Goal: Transaction & Acquisition: Obtain resource

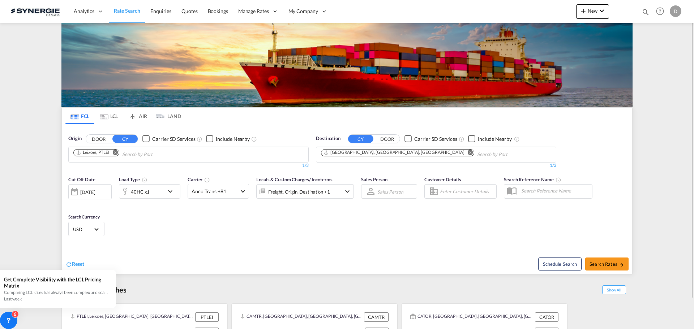
click at [449, 13] on div "Analytics Reports Dashboard Rate Search Enquiries Quotes Bookings" at bounding box center [347, 11] width 672 height 22
drag, startPoint x: 265, startPoint y: 56, endPoint x: 257, endPoint y: 56, distance: 8.3
click at [264, 56] on img at bounding box center [346, 65] width 571 height 84
click at [591, 14] on button "New" at bounding box center [592, 11] width 33 height 14
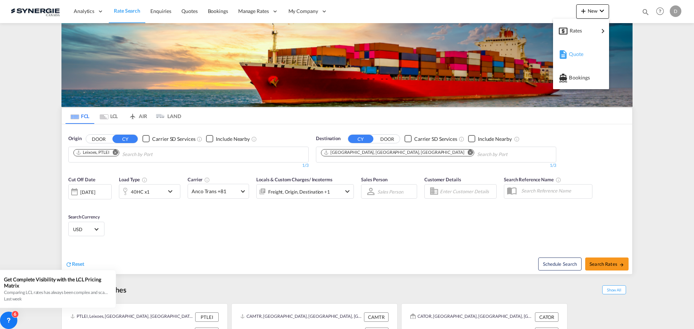
click at [577, 53] on span "Quote" at bounding box center [573, 54] width 8 height 14
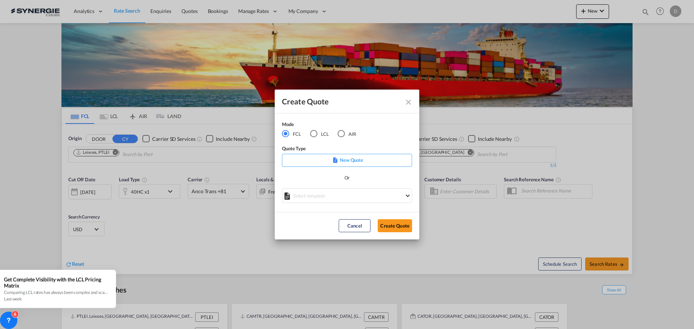
click at [315, 135] on div "LCL" at bounding box center [313, 133] width 7 height 7
click at [336, 202] on md-select "Select template New DAP Import LCL [PERSON_NAME] | [DATE] [GEOGRAPHIC_DATA] LCL…" at bounding box center [347, 196] width 130 height 14
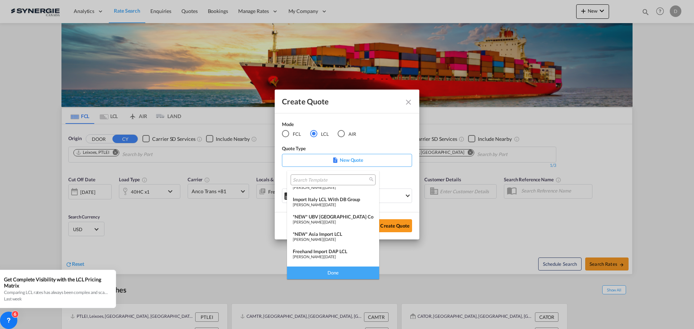
scroll to position [72, 0]
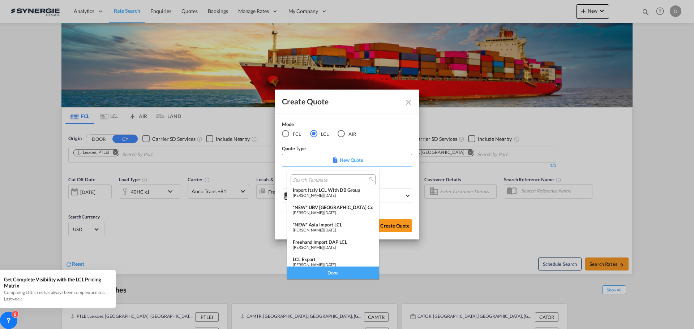
click at [323, 228] on span "[PERSON_NAME]" at bounding box center [308, 230] width 30 height 5
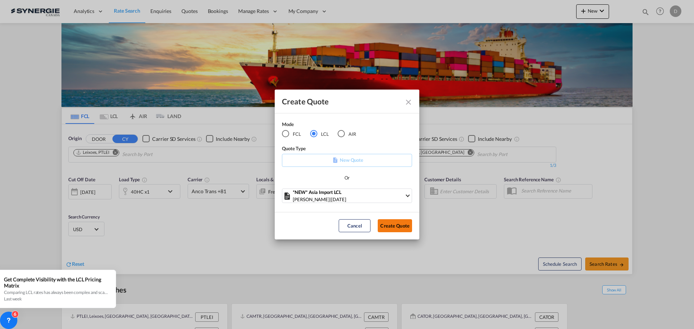
click at [382, 224] on button "Create Quote" at bounding box center [395, 225] width 34 height 13
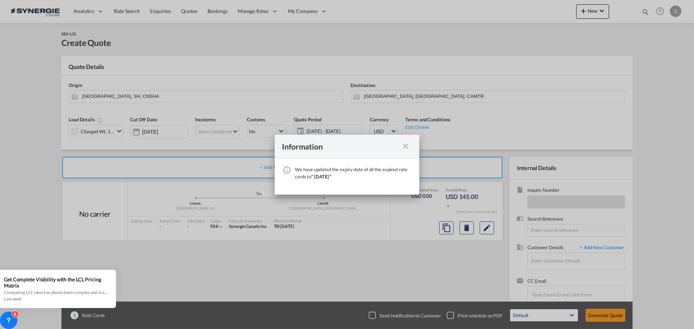
click at [407, 147] on md-icon "icon-close fg-AAA8AD cursor" at bounding box center [405, 146] width 9 height 9
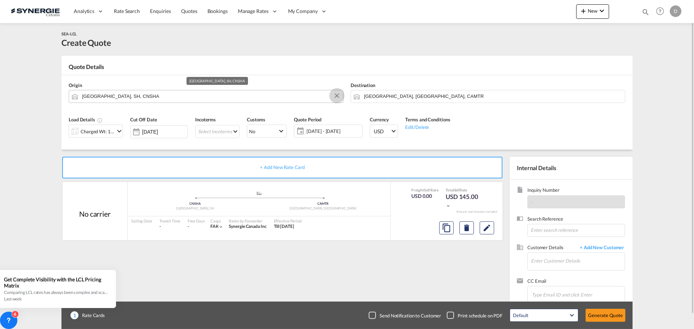
drag, startPoint x: 337, startPoint y: 97, endPoint x: 325, endPoint y: 97, distance: 11.9
click at [337, 97] on button "Clear Input" at bounding box center [336, 95] width 11 height 11
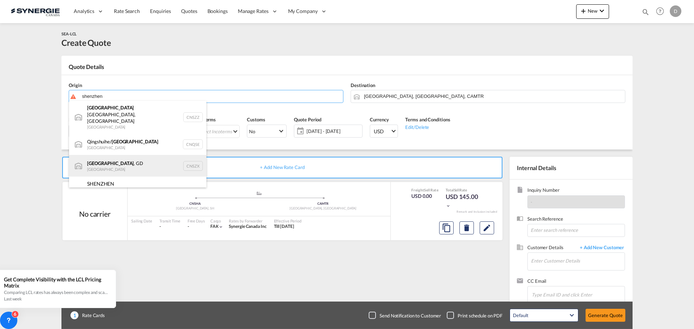
click at [121, 155] on div "[GEOGRAPHIC_DATA] , GD [GEOGRAPHIC_DATA] CNSZX" at bounding box center [137, 166] width 137 height 22
type input "[GEOGRAPHIC_DATA], GD, CNSZX"
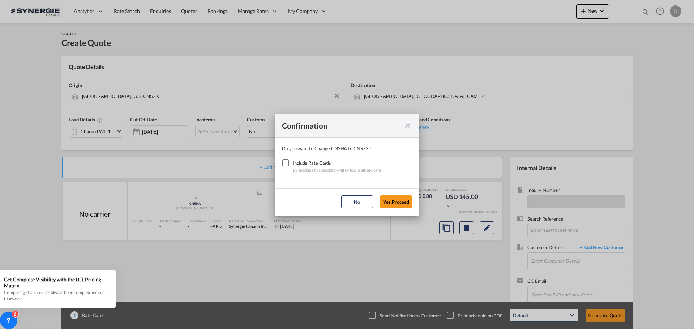
click at [283, 161] on div "Checkbox No Ink" at bounding box center [285, 162] width 7 height 7
click at [396, 203] on button "Yes,Proceed" at bounding box center [396, 201] width 32 height 13
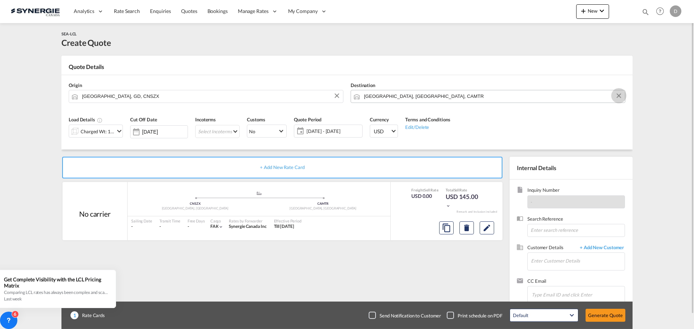
click at [617, 95] on button "Clear Input" at bounding box center [618, 95] width 11 height 11
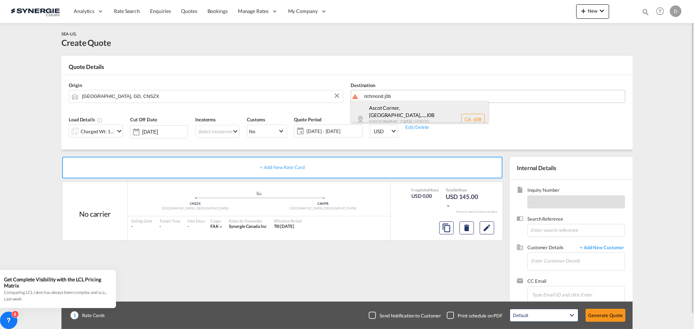
click at [394, 111] on div "Ascot Corner, QC,... , J0B Quebec / Québec Canada CA-J0B" at bounding box center [419, 119] width 137 height 37
type input "CA-J0B, Ascot Corner, QC, Austin, Ayer's Cliff, Bishopton, Bury, Canton-de-Hatl…"
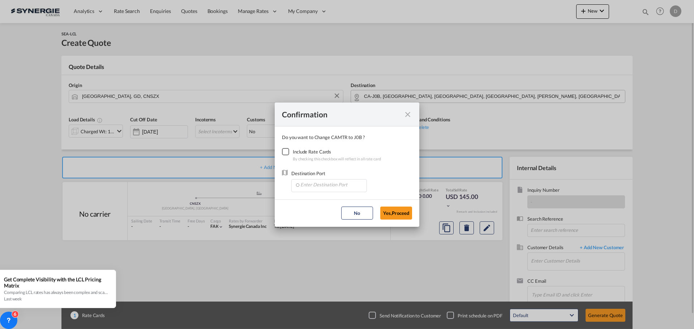
click at [285, 152] on div "Checkbox No Ink" at bounding box center [285, 151] width 7 height 7
click at [321, 186] on input "Enter Destination Port" at bounding box center [331, 185] width 72 height 11
click at [331, 197] on li "CAMTR, [GEOGRAPHIC_DATA], [GEOGRAPHIC_DATA], [GEOGRAPHIC_DATA], [GEOGRAPHIC_DAT…" at bounding box center [330, 201] width 72 height 17
type input "CAMTR, [GEOGRAPHIC_DATA], [GEOGRAPHIC_DATA], [GEOGRAPHIC_DATA], [GEOGRAPHIC_DAT…"
drag, startPoint x: 385, startPoint y: 215, endPoint x: 387, endPoint y: 201, distance: 13.4
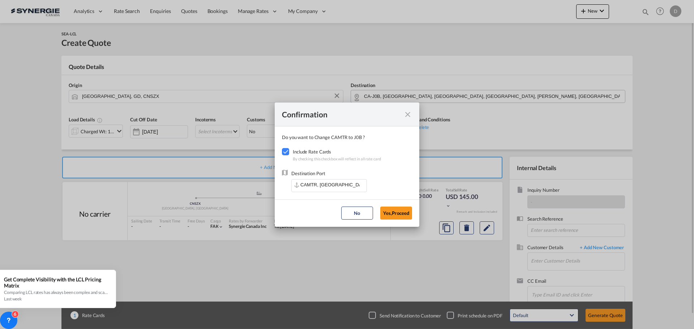
click at [385, 214] on button "Yes,Proceed" at bounding box center [396, 213] width 32 height 13
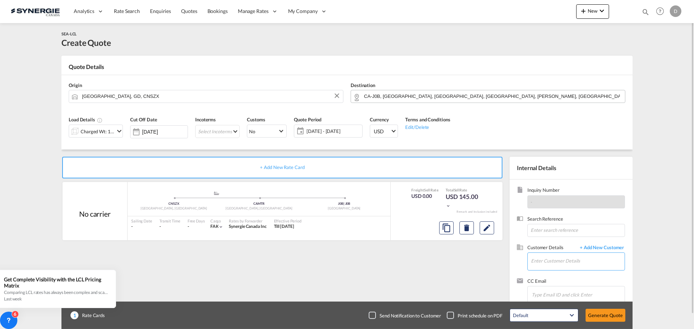
click at [555, 263] on input "Enter Customer Details" at bounding box center [578, 261] width 94 height 16
paste input "alexane.rivard@girlpowersupplements.ca"
click at [559, 245] on div "ALEXANE RIVARD alexane.rivard@girlpowersupplements.ca" at bounding box center [598, 243] width 137 height 20
type input "GIRL POWER SUPPELENTS, ALEXANE RIVARD, alexane.rivard@girlpowersupplements.ca"
click at [117, 130] on md-icon "icon-chevron-down" at bounding box center [119, 131] width 9 height 9
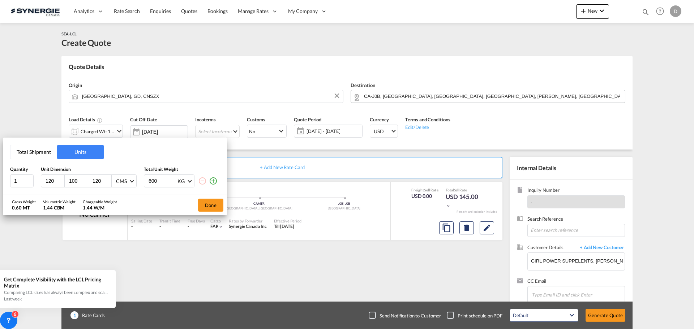
click at [29, 151] on button "Total Shipment" at bounding box center [33, 152] width 47 height 14
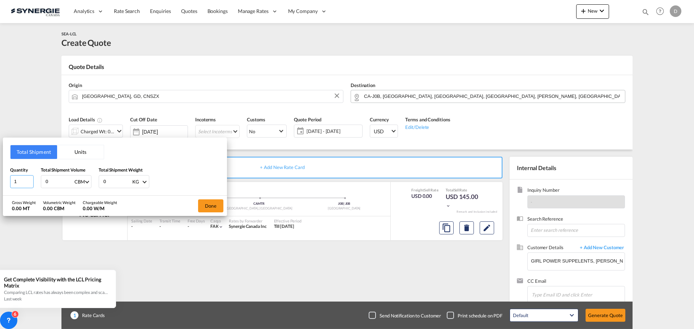
drag, startPoint x: 20, startPoint y: 183, endPoint x: 12, endPoint y: 181, distance: 8.2
click at [12, 181] on input "1" at bounding box center [21, 181] width 23 height 13
type input "49"
drag, startPoint x: 53, startPoint y: 181, endPoint x: 28, endPoint y: 181, distance: 24.6
click at [28, 181] on div "Quantity 49 Total Shipment Volume 0 CBM CBM CFT Total Shipment Weight 0 KG KG LB" at bounding box center [115, 178] width 210 height 22
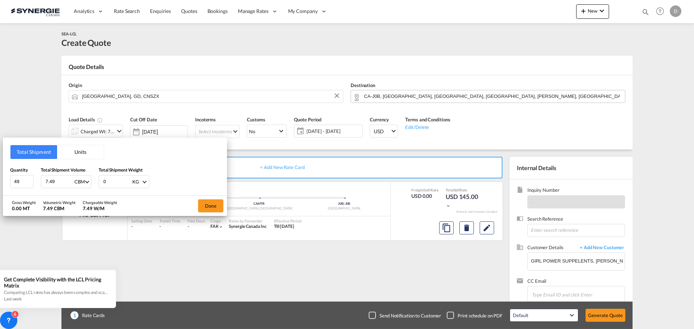
type input "7.49"
drag, startPoint x: 113, startPoint y: 181, endPoint x: 88, endPoint y: 183, distance: 25.1
click at [88, 183] on div "Quantity 49 Total Shipment Volume 7.49 CBM CBM CFT Total Shipment Weight 0 KG K…" at bounding box center [115, 178] width 210 height 22
type input "390"
click at [209, 205] on button "Done" at bounding box center [210, 205] width 25 height 13
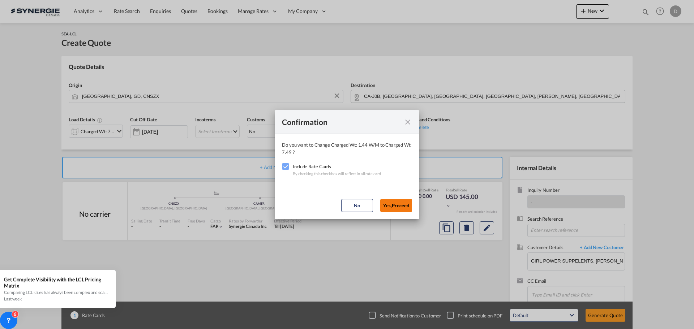
click at [407, 202] on button "Yes,Proceed" at bounding box center [396, 205] width 32 height 13
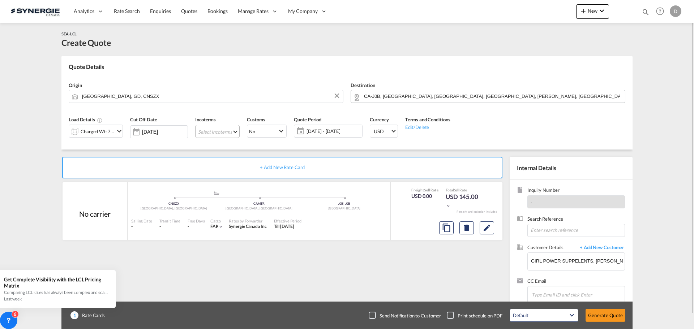
click at [235, 131] on md-select "Select Incoterms CPT - export Carrier Paid to DPU - export Delivery at Place Un…" at bounding box center [217, 131] width 44 height 13
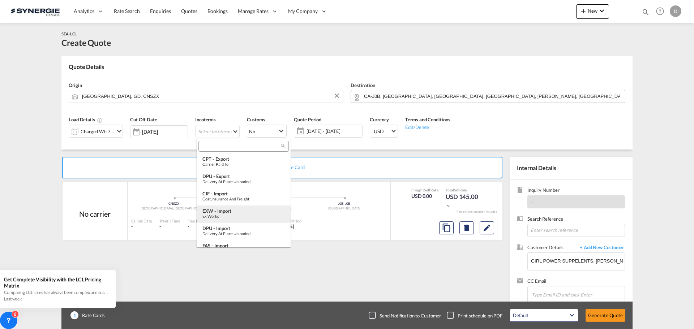
click at [235, 213] on div "EXW - import" at bounding box center [243, 211] width 82 height 6
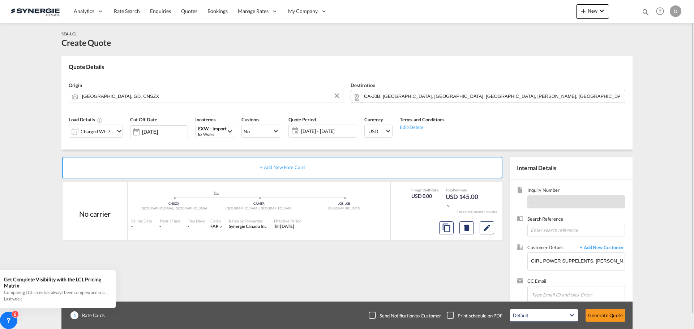
click at [338, 131] on span "[DATE] - [DATE]" at bounding box center [328, 131] width 54 height 7
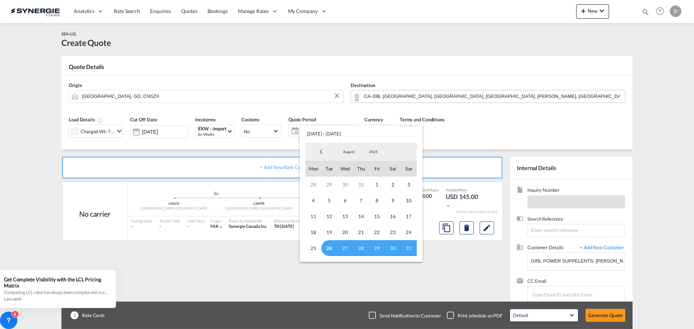
click at [329, 248] on span "26" at bounding box center [329, 248] width 16 height 16
click at [409, 247] on span "31" at bounding box center [409, 248] width 16 height 16
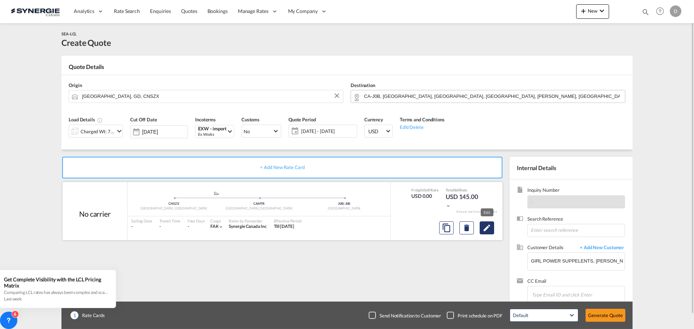
click at [487, 228] on md-icon "Edit" at bounding box center [486, 228] width 9 height 9
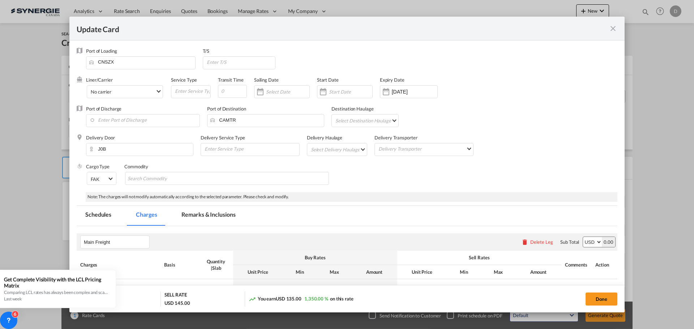
select select "per_w/m"
select select "flat"
select select "per_hbl"
select select "per_w/m"
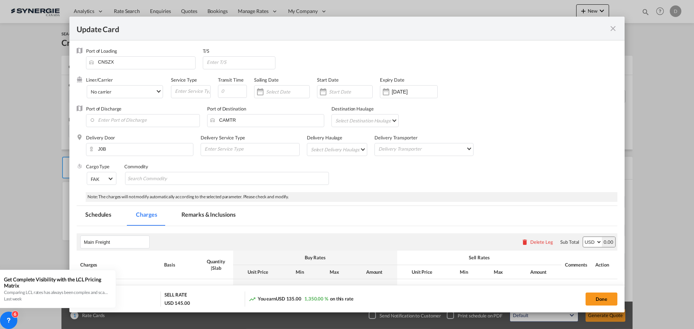
select select "per_bl"
select select "flat"
select select "per_bl"
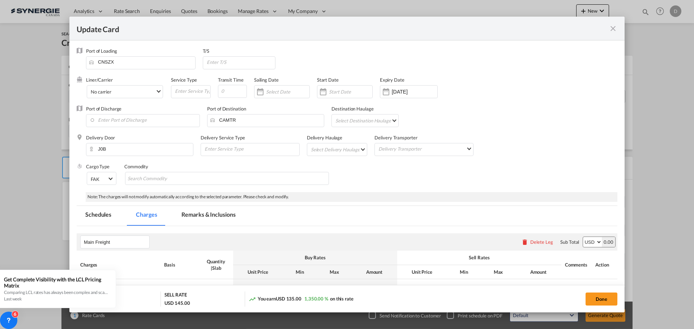
select select "per_bl"
select select "per_shipment"
click at [324, 94] on div "Update CardPort of ..." at bounding box center [323, 92] width 12 height 14
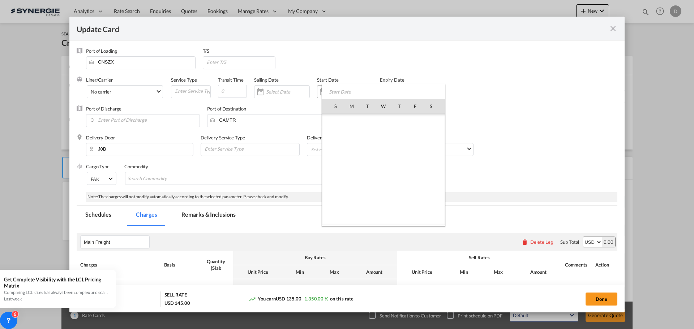
scroll to position [167256, 0]
click at [367, 187] on span "26" at bounding box center [367, 185] width 15 height 15
type input "[DATE]"
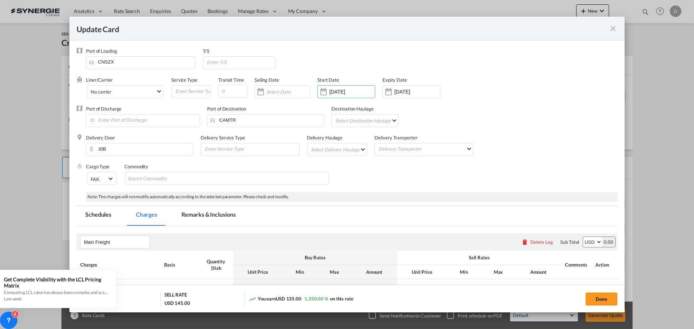
click at [388, 92] on div "Update CardPort of ..." at bounding box center [389, 92] width 12 height 14
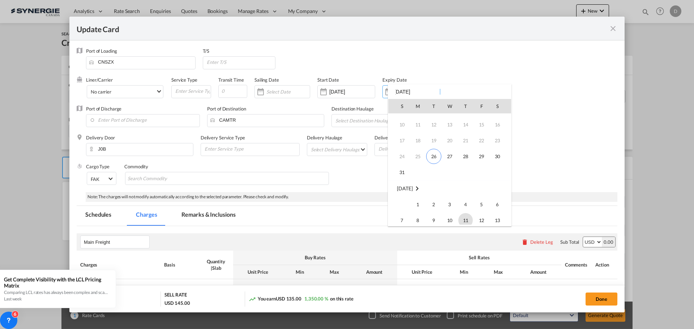
scroll to position [23, 0]
click at [398, 180] on span "31" at bounding box center [402, 178] width 14 height 14
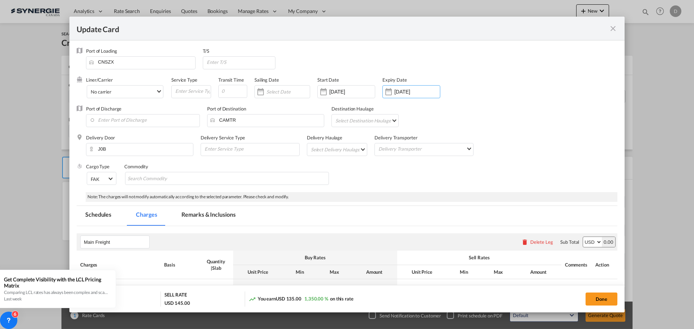
type input "31 Aug 2025"
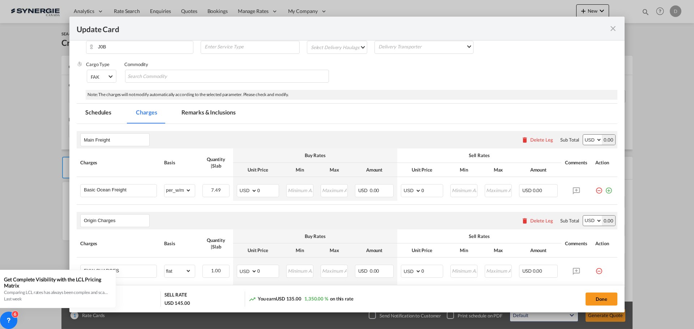
scroll to position [108, 0]
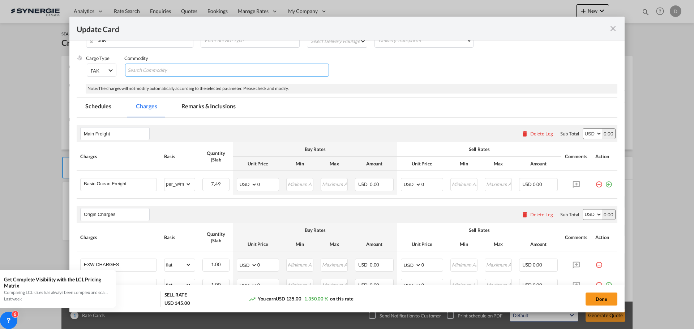
click at [161, 66] on input "Chips input." at bounding box center [161, 71] width 66 height 12
type input "General cargo"
click at [457, 61] on div "Cargo Type FAK FAK GCR GDSM General Cargo Hazardous Cargo Ambient Foodstuff Chi…" at bounding box center [351, 69] width 531 height 29
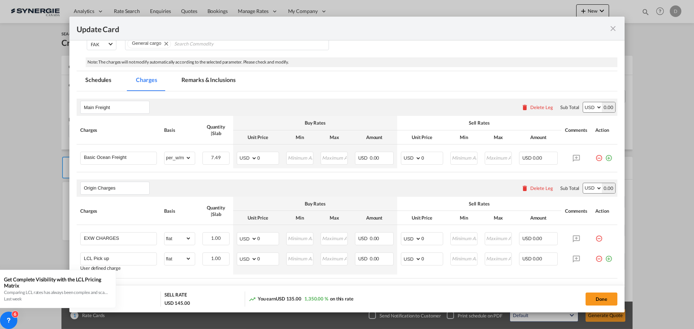
scroll to position [145, 0]
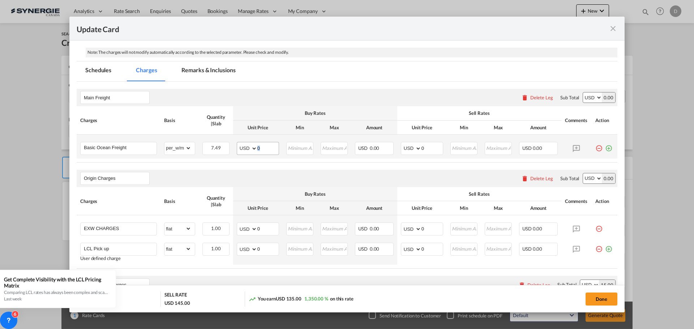
drag, startPoint x: 255, startPoint y: 147, endPoint x: 272, endPoint y: 147, distance: 16.6
click at [272, 147] on md-input-container "AED AFN ALL AMD ANG AOA ARS AUD AWG AZN BAM BBD BDT BGN BHD BIF BMD BND BOB BRL…" at bounding box center [258, 148] width 42 height 13
drag, startPoint x: 260, startPoint y: 148, endPoint x: 254, endPoint y: 147, distance: 6.0
click at [254, 147] on md-input-container "AED AFN ALL AMD ANG AOA ARS AUD AWG AZN BAM BBD BDT BGN BHD BIF BMD BND BOB BRL…" at bounding box center [258, 148] width 42 height 13
type input "66"
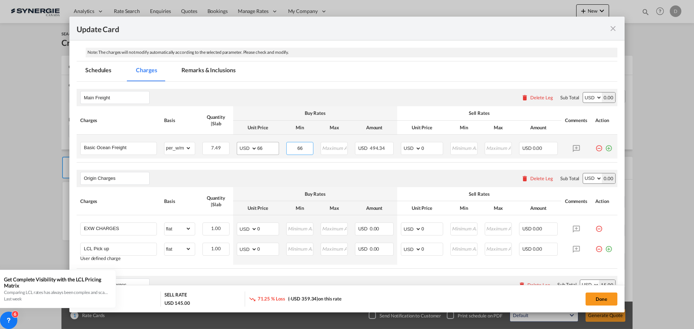
type input "66"
type input "85"
click at [260, 170] on div "Origin Charges Please enter leg name Leg Name Already Exists Delete Leg Sub Tot…" at bounding box center [347, 178] width 540 height 17
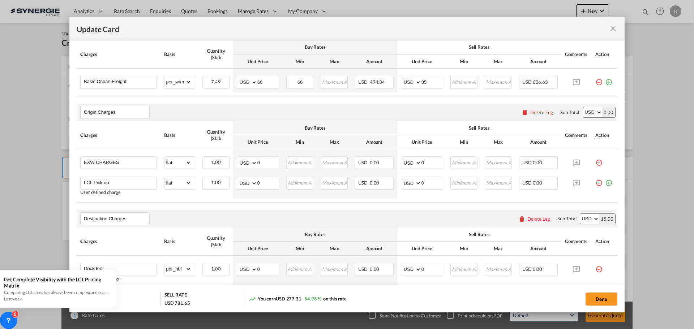
scroll to position [217, 0]
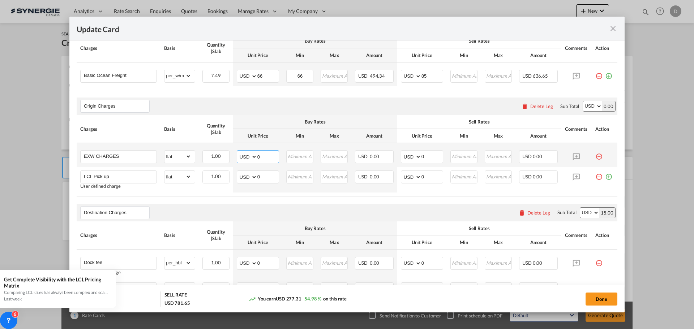
drag, startPoint x: 256, startPoint y: 157, endPoint x: 267, endPoint y: 156, distance: 10.6
click at [267, 156] on input "0" at bounding box center [267, 156] width 21 height 11
type input "220"
type input "250"
drag, startPoint x: 256, startPoint y: 176, endPoint x: 267, endPoint y: 178, distance: 11.4
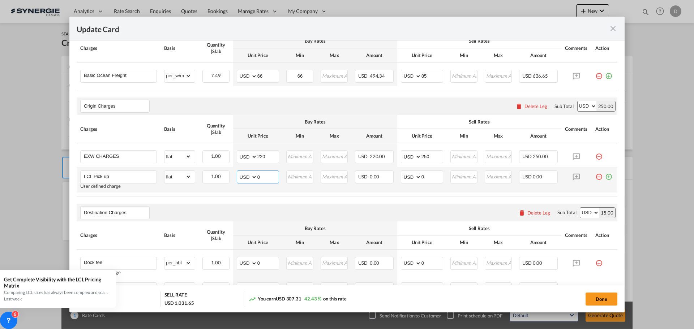
click at [267, 178] on input "0" at bounding box center [267, 176] width 21 height 11
type input "135"
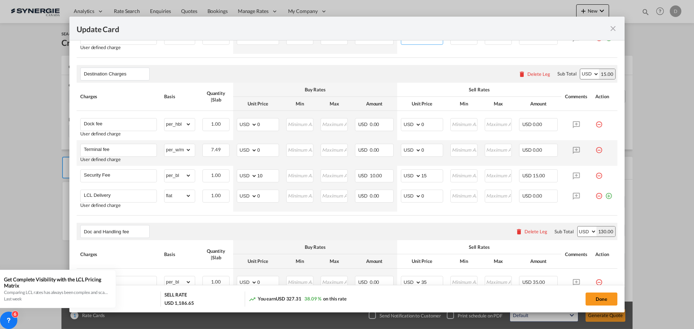
scroll to position [361, 0]
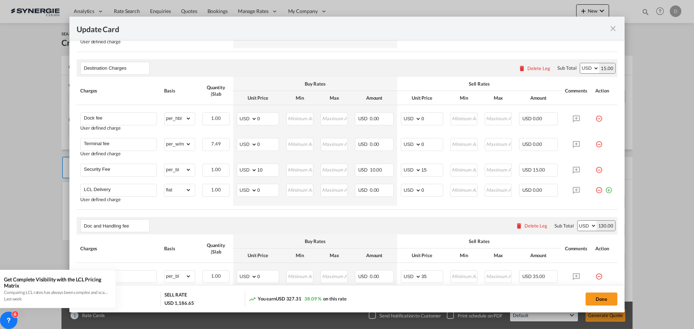
type input "155"
click at [271, 71] on div "Destination Charges Please enter leg name Leg Name Already Exists Delete Leg Su…" at bounding box center [347, 67] width 540 height 17
drag, startPoint x: 256, startPoint y: 118, endPoint x: 264, endPoint y: 118, distance: 8.3
click at [264, 118] on input "0" at bounding box center [267, 118] width 21 height 11
type input "45"
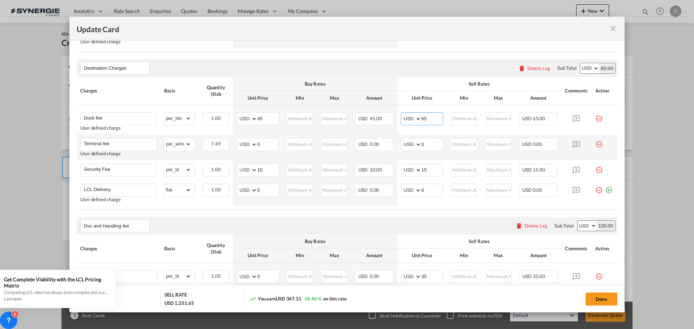
type input "65"
click at [596, 145] on md-icon "icon-minus-circle-outline red-400-fg pt-7" at bounding box center [598, 141] width 7 height 7
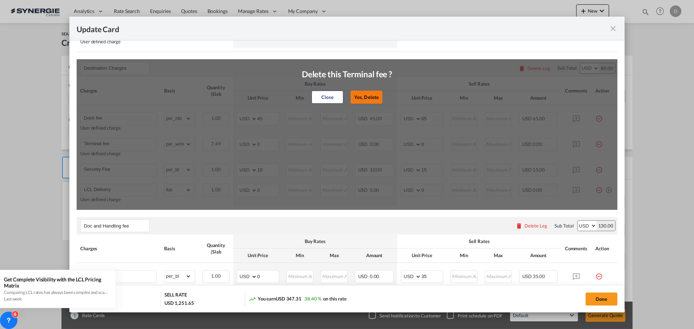
click at [358, 93] on button "Yes, Delete" at bounding box center [366, 97] width 32 height 13
type input "Security Fee"
select select "per_bl"
type input "10"
type input "15"
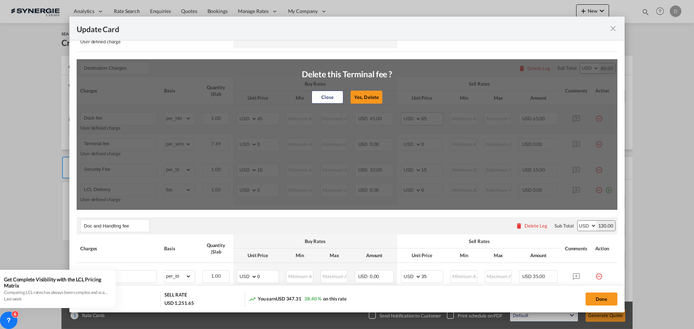
type input "LCL Delivery"
select select "flat"
type input "0"
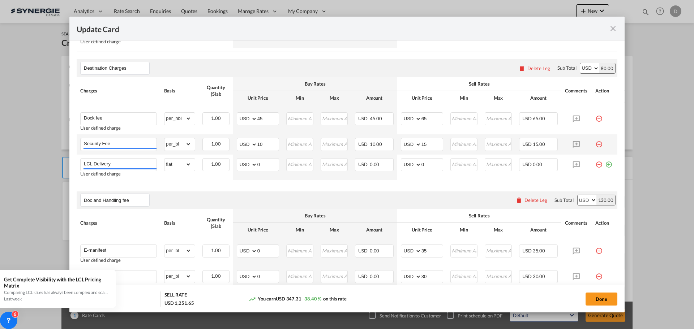
click at [595, 145] on md-icon "icon-minus-circle-outline red-400-fg pt-7" at bounding box center [598, 141] width 7 height 7
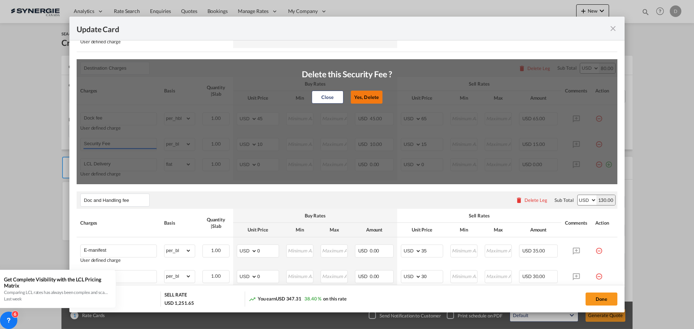
click at [367, 94] on button "Yes, Delete" at bounding box center [366, 97] width 32 height 13
type input "LCL Delivery"
select select "flat"
type input "0"
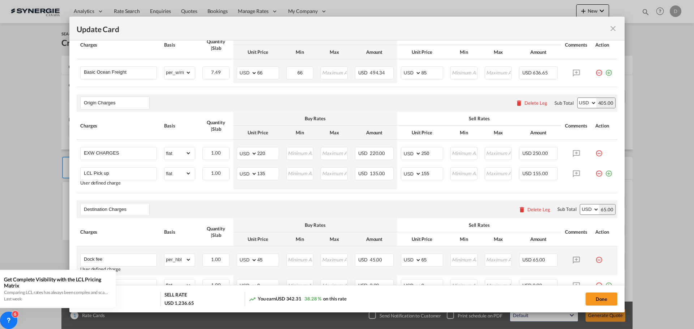
scroll to position [145, 0]
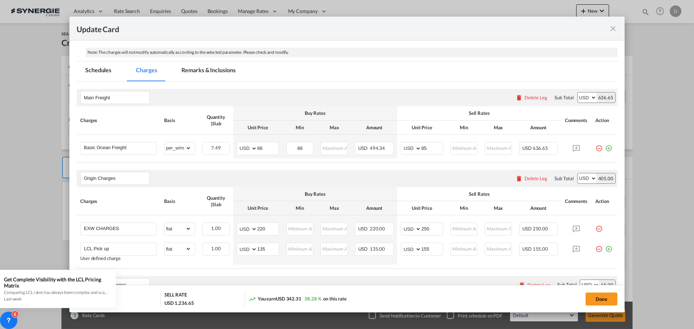
click at [201, 70] on md-tab-item "Remarks & Inclusions" at bounding box center [208, 71] width 71 height 20
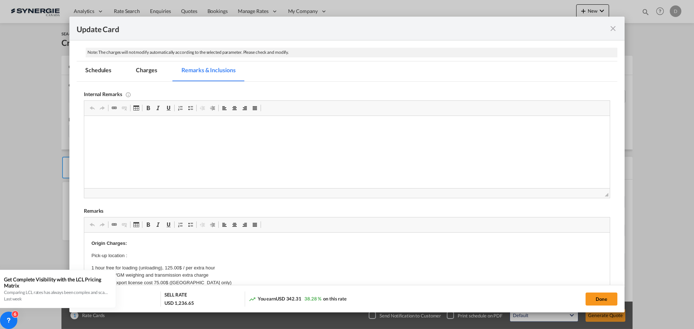
scroll to position [0, 0]
drag, startPoint x: 150, startPoint y: 71, endPoint x: 155, endPoint y: 91, distance: 20.9
click at [150, 71] on md-tab-item "Charges" at bounding box center [146, 71] width 38 height 20
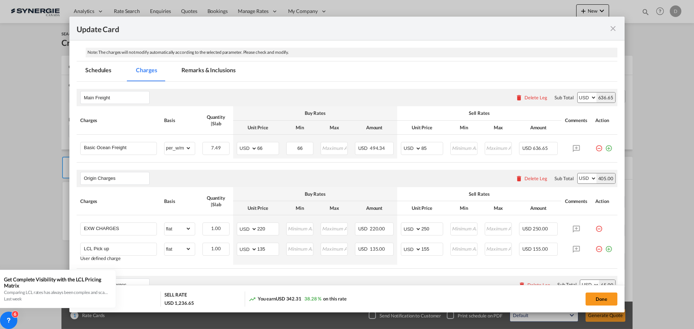
click at [202, 66] on md-tab-item "Remarks & Inclusions" at bounding box center [208, 71] width 71 height 20
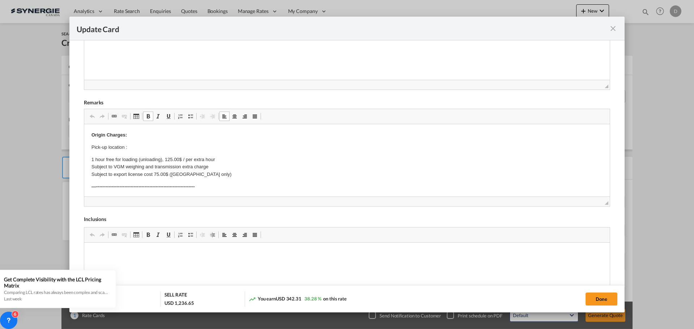
click at [138, 147] on p "Pick-up location :" at bounding box center [346, 148] width 511 height 8
click at [140, 148] on p "Pick-up location :" at bounding box center [346, 148] width 511 height 8
click at [125, 146] on p "Pick-up location : Liaobu Town" at bounding box center [346, 148] width 511 height 8
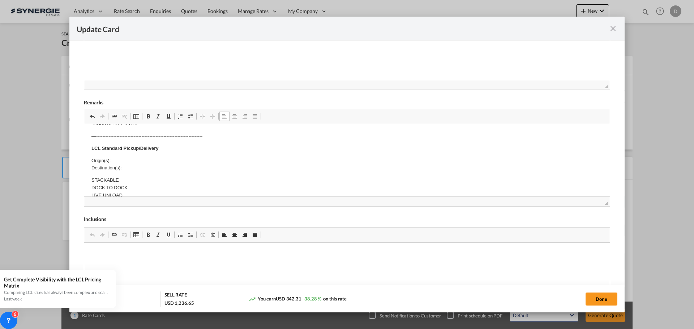
scroll to position [217, 0]
click at [133, 146] on p "Origin(s): Destination(s):" at bounding box center [346, 153] width 511 height 15
click at [132, 155] on p "Origin(s): Montreal CFS Destination(s):" at bounding box center [346, 153] width 511 height 15
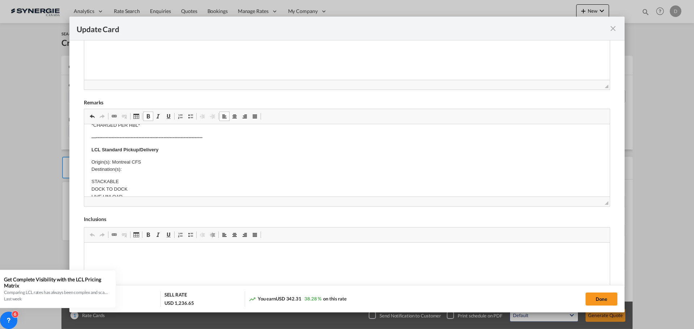
scroll to position [217, 0]
click at [131, 159] on p "Origin(s): Montreal CFS Destination(s):" at bounding box center [346, 153] width 511 height 15
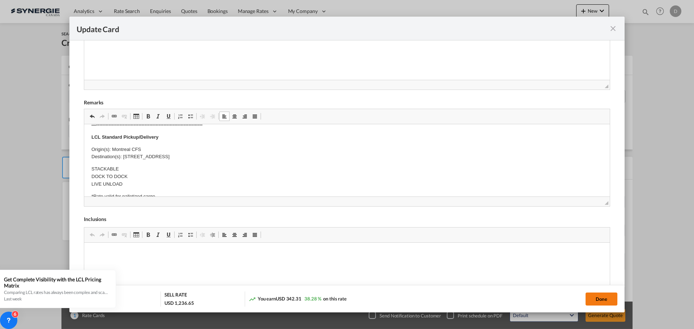
click at [600, 297] on button "Done" at bounding box center [601, 299] width 32 height 13
type input "25 Aug 2025"
type input "30 Aug 2025"
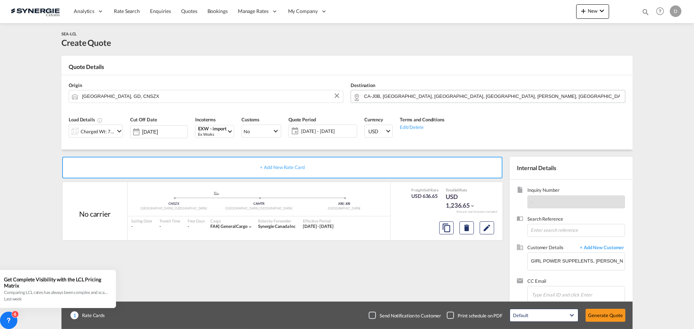
scroll to position [82, 0]
click at [605, 315] on button "Generate Quote" at bounding box center [605, 315] width 40 height 13
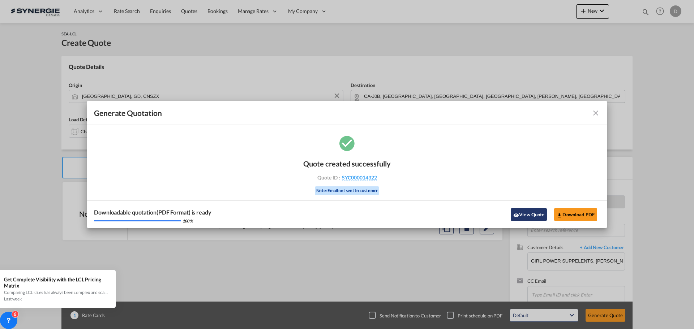
click at [525, 210] on button "View Quote" at bounding box center [528, 214] width 36 height 13
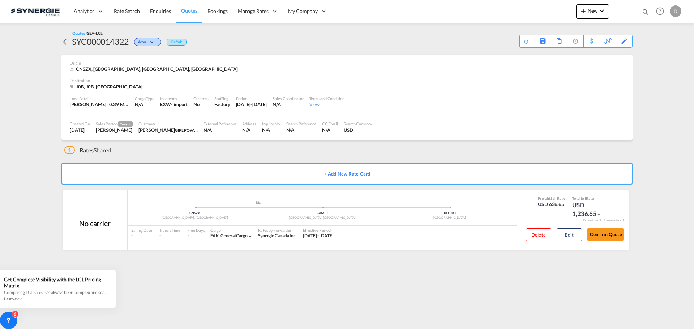
click at [90, 42] on div "SYC000014322" at bounding box center [100, 42] width 57 height 12
copy div "SYC000014322"
click at [293, 62] on div "Origin" at bounding box center [347, 62] width 554 height 5
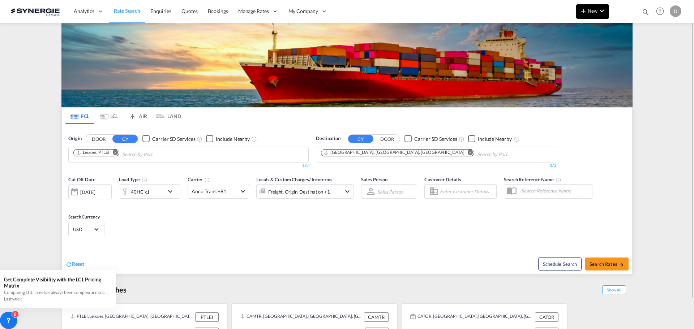
click at [585, 6] on button "New" at bounding box center [592, 11] width 33 height 14
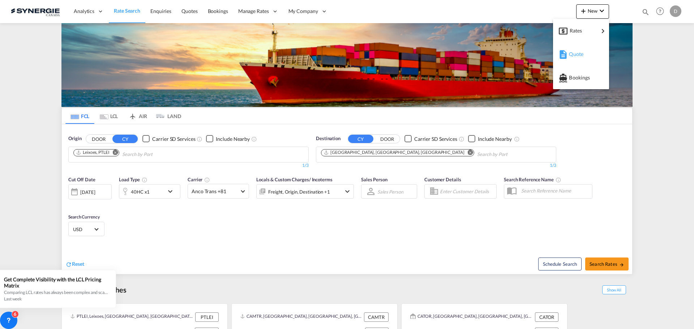
click at [577, 52] on span "Quote" at bounding box center [573, 54] width 8 height 14
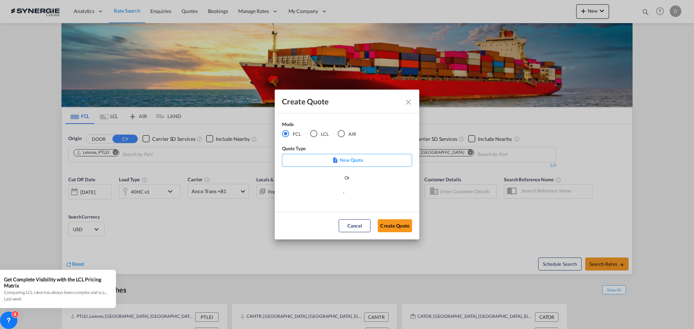
click at [318, 131] on md-radio-button "LCL" at bounding box center [319, 134] width 19 height 8
click at [340, 198] on md-select "Select template New DAP Import LCL [PERSON_NAME] | [DATE] [GEOGRAPHIC_DATA] LCL…" at bounding box center [347, 196] width 130 height 14
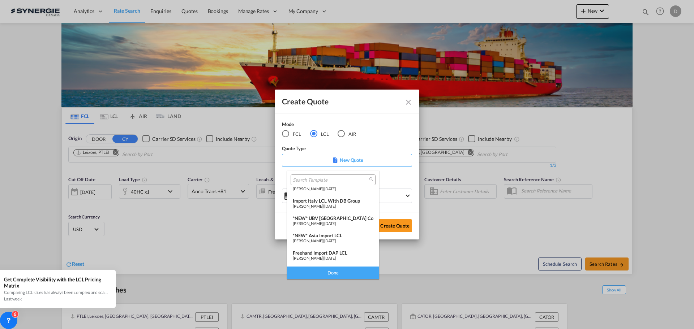
scroll to position [72, 0]
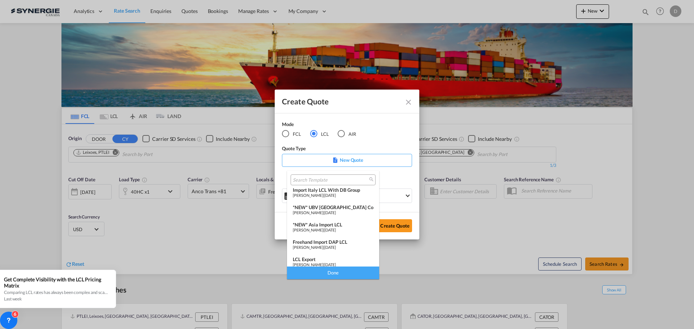
click at [323, 224] on div "*NEW* Asia Import LCL" at bounding box center [333, 225] width 81 height 6
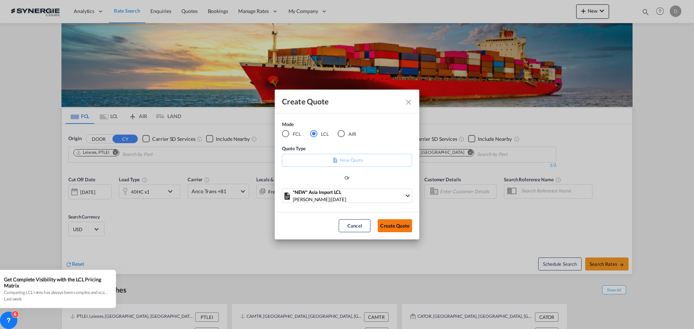
click at [393, 224] on button "Create Quote" at bounding box center [395, 225] width 34 height 13
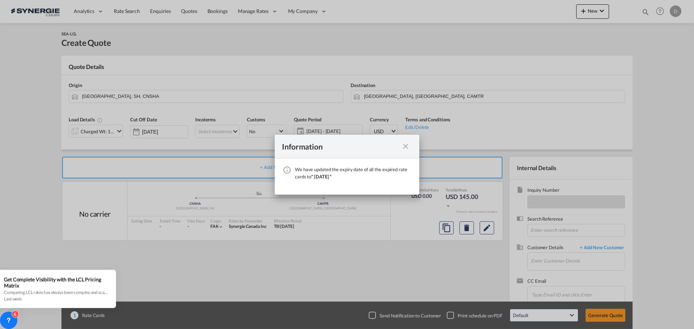
click at [404, 147] on md-icon "icon-close fg-AAA8AD cursor" at bounding box center [405, 146] width 9 height 9
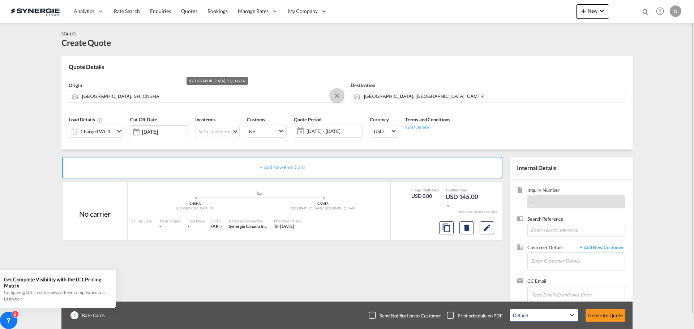
click at [335, 95] on button "Clear Input" at bounding box center [336, 95] width 11 height 11
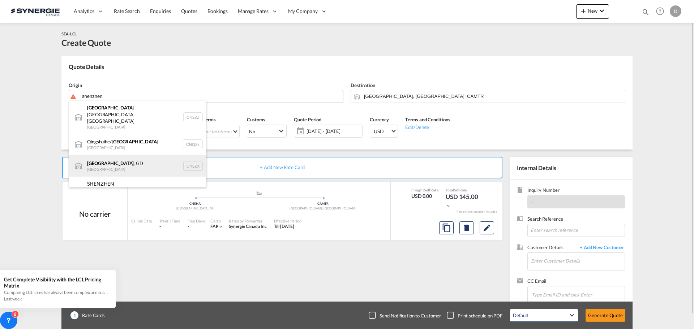
click at [121, 155] on div "[GEOGRAPHIC_DATA] , GD [GEOGRAPHIC_DATA] CNSZX" at bounding box center [137, 166] width 137 height 22
type input "[GEOGRAPHIC_DATA], GD, CNSZX"
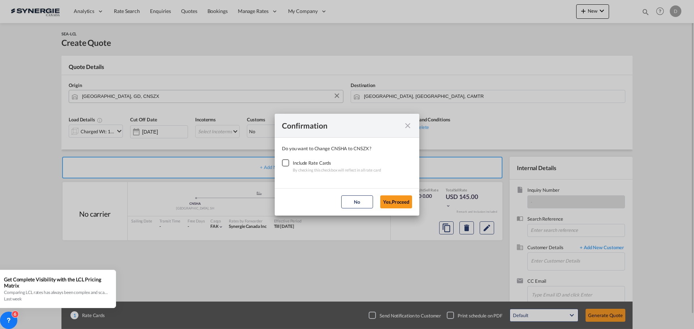
click at [287, 164] on div "Checkbox No Ink" at bounding box center [285, 162] width 7 height 7
click at [398, 201] on button "Yes,Proceed" at bounding box center [396, 201] width 32 height 13
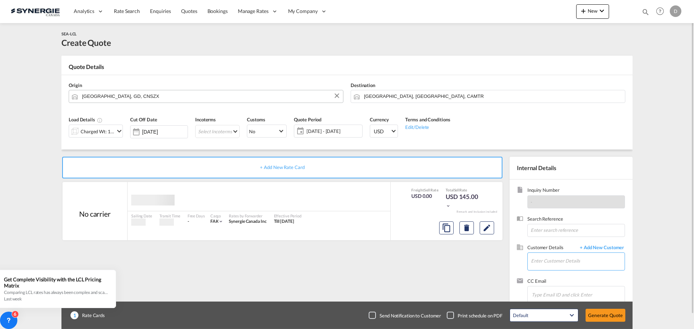
click at [576, 264] on input "Enter Customer Details" at bounding box center [578, 261] width 94 height 16
paste input "[EMAIL_ADDRESS][PERSON_NAME][DOMAIN_NAME]"
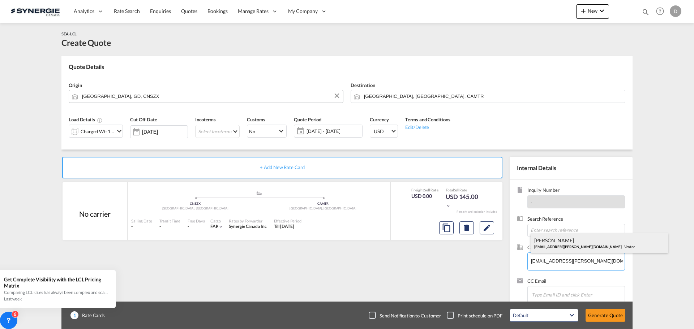
click at [567, 244] on div "[PERSON_NAME] [PERSON_NAME][EMAIL_ADDRESS][PERSON_NAME][DOMAIN_NAME] | Ventec" at bounding box center [598, 243] width 137 height 20
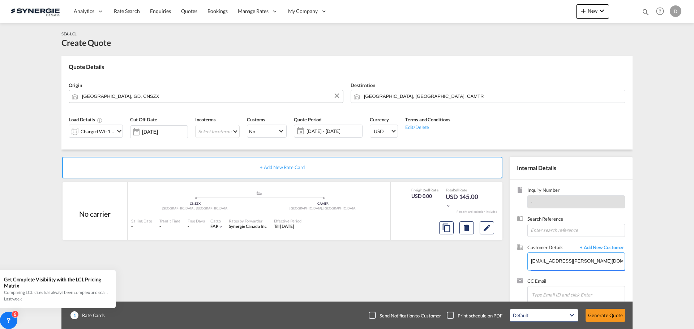
type input "Ventec, [PERSON_NAME], [PERSON_NAME][EMAIL_ADDRESS][PERSON_NAME][DOMAIN_NAME]"
click at [619, 95] on button "Clear Input" at bounding box center [618, 95] width 11 height 11
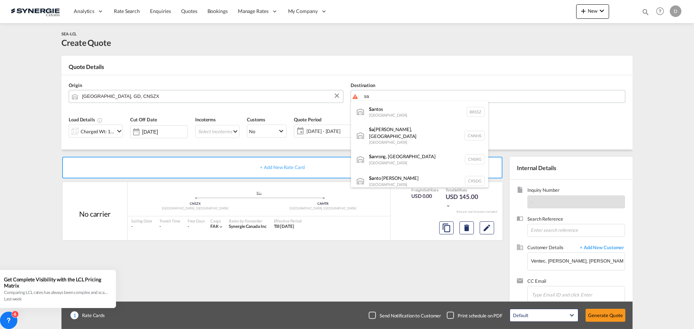
type input "s"
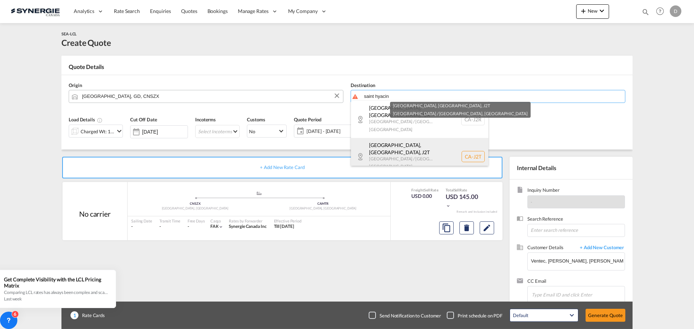
scroll to position [1, 0]
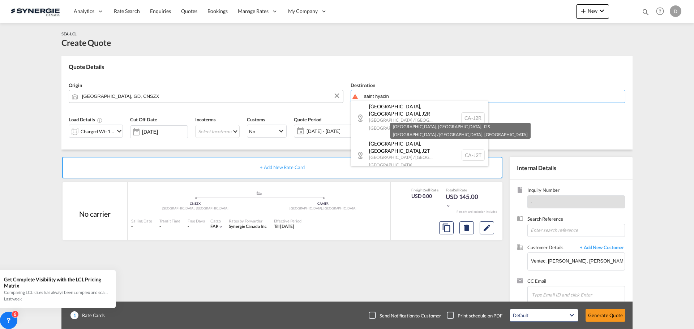
click at [412, 174] on div "[GEOGRAPHIC_DATA], [GEOGRAPHIC_DATA] , J2S [GEOGRAPHIC_DATA] / [GEOGRAPHIC_DATA…" at bounding box center [419, 192] width 137 height 37
type input "CA-J2S, [GEOGRAPHIC_DATA], [GEOGRAPHIC_DATA], [GEOGRAPHIC_DATA] / [GEOGRAPHIC_D…"
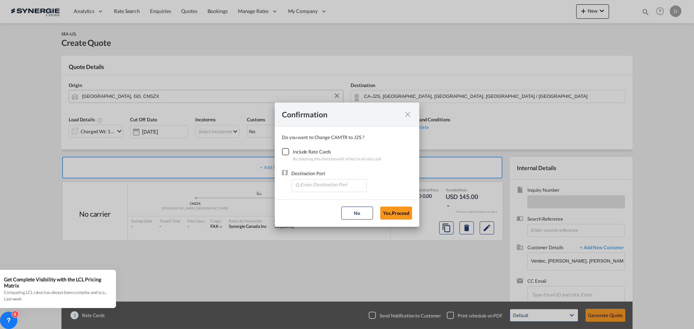
click at [283, 153] on div "Checkbox No Ink" at bounding box center [285, 151] width 7 height 7
click at [325, 183] on input "Enter Destination Port" at bounding box center [331, 185] width 72 height 11
click at [331, 198] on span "CAMTR, [GEOGRAPHIC_DATA], [GEOGRAPHIC_DATA], [GEOGRAPHIC_DATA], [GEOGRAPHIC_DAT…" at bounding box center [442, 201] width 284 height 6
type input "CAMTR, [GEOGRAPHIC_DATA], [GEOGRAPHIC_DATA], [GEOGRAPHIC_DATA], [GEOGRAPHIC_DAT…"
click at [401, 212] on button "Yes,Proceed" at bounding box center [396, 213] width 32 height 13
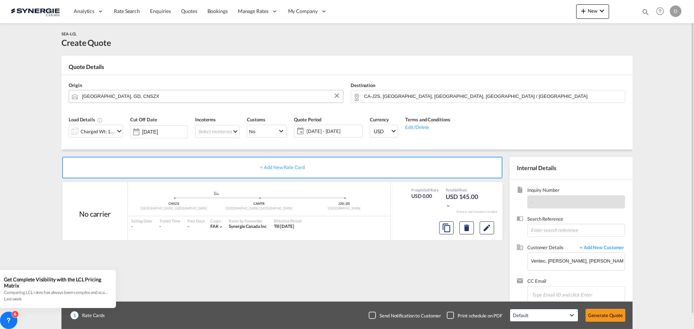
click at [116, 129] on md-icon "icon-chevron-down" at bounding box center [119, 131] width 9 height 9
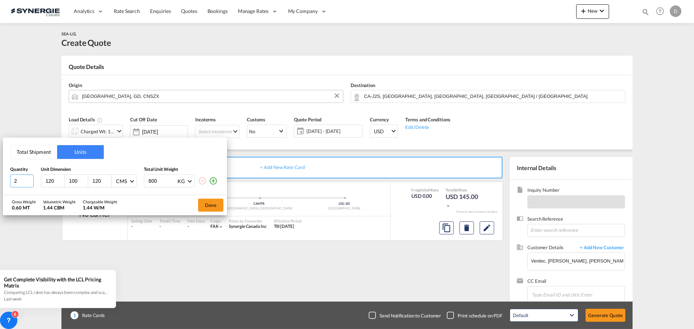
type input "2"
click at [31, 179] on input "2" at bounding box center [21, 180] width 23 height 13
click at [49, 181] on input "120" at bounding box center [55, 181] width 20 height 7
type input "302"
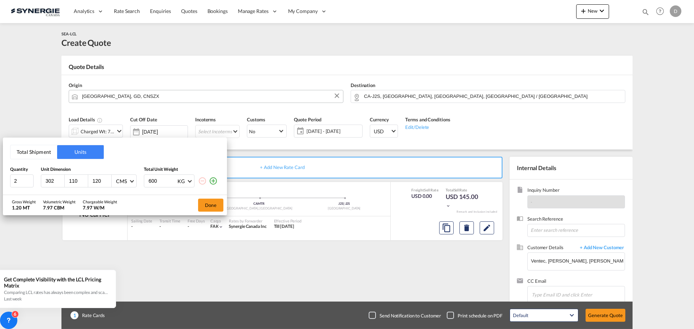
type input "110"
type input "71"
click at [148, 181] on input "600" at bounding box center [162, 181] width 29 height 12
type input "1033"
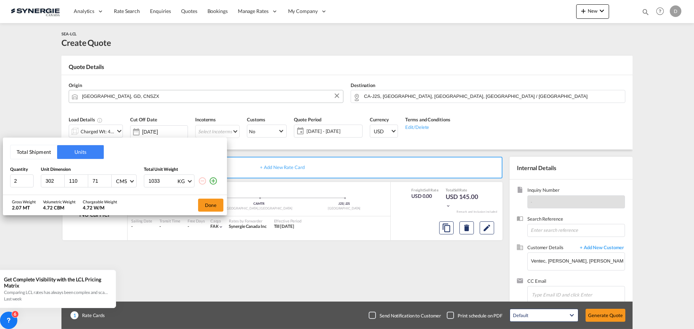
click at [212, 180] on md-icon "icon-plus-circle-outline" at bounding box center [213, 181] width 9 height 9
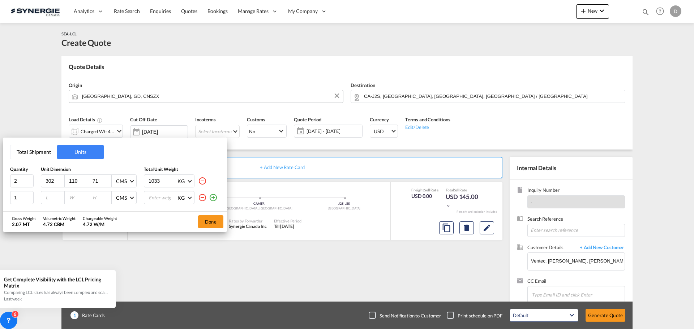
click at [52, 200] on input "number" at bounding box center [55, 197] width 20 height 7
type input "302"
type input "110"
click at [94, 200] on input "71" at bounding box center [102, 197] width 20 height 7
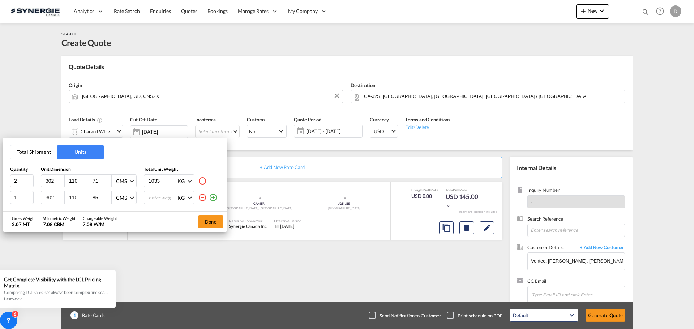
type input "85"
type input "1033"
click at [215, 199] on md-icon "icon-plus-circle-outline" at bounding box center [213, 197] width 9 height 9
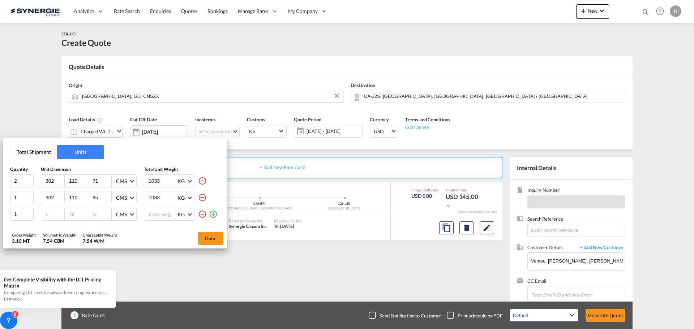
click at [50, 215] on input "number" at bounding box center [55, 214] width 20 height 7
type input "200"
type input "115"
type input "150"
type input "1033"
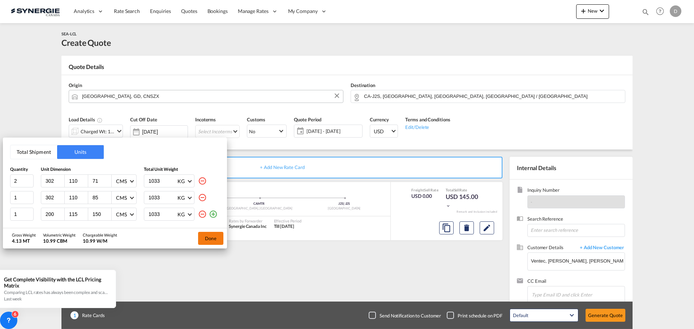
click at [210, 241] on button "Done" at bounding box center [210, 238] width 25 height 13
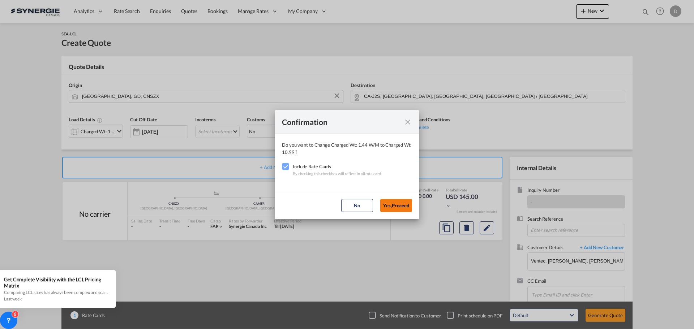
click at [402, 203] on button "Yes,Proceed" at bounding box center [396, 205] width 32 height 13
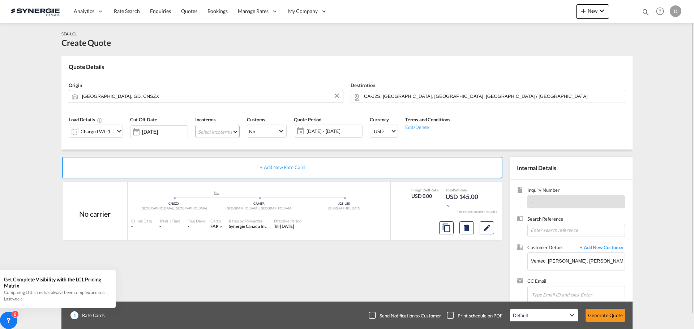
click at [230, 128] on md-select "Select Incoterms CPT - import Carrier Paid to CIF - export Cost,Insurance and F…" at bounding box center [217, 131] width 44 height 13
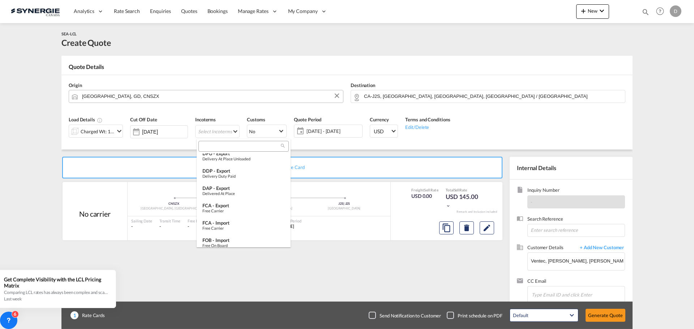
scroll to position [270, 0]
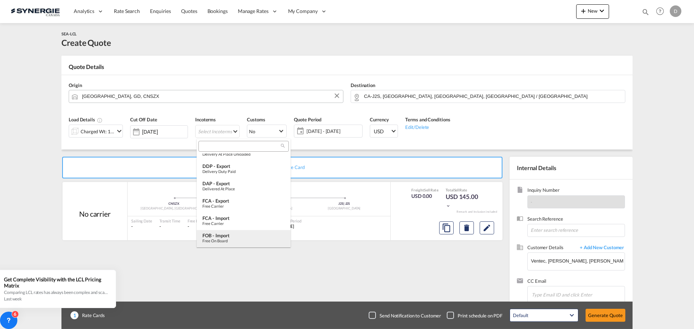
click at [232, 240] on div "Free on Board" at bounding box center [243, 240] width 82 height 5
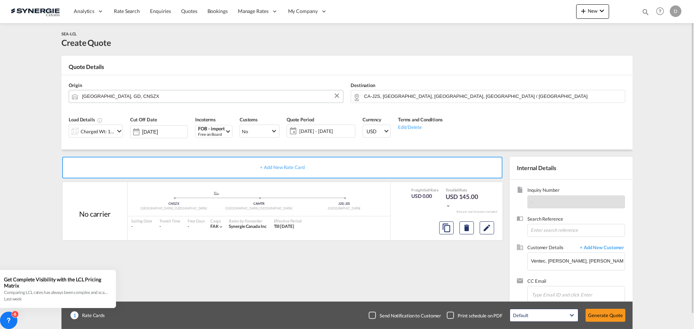
click at [325, 132] on span "[DATE] - [DATE]" at bounding box center [326, 131] width 54 height 7
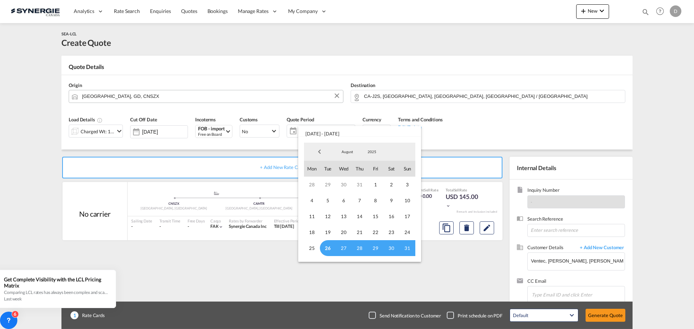
click at [327, 246] on span "26" at bounding box center [328, 248] width 16 height 16
click at [406, 246] on span "31" at bounding box center [407, 248] width 16 height 16
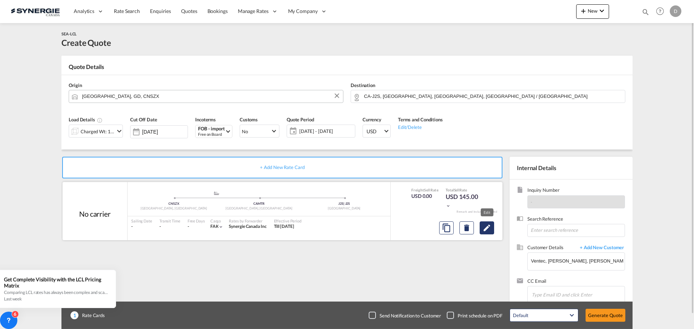
click at [488, 232] on md-icon "Edit" at bounding box center [486, 228] width 9 height 9
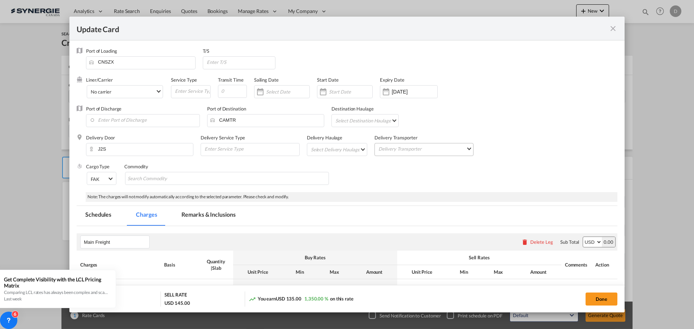
select select "per_w/m"
select select "flat"
select select "per_hbl"
select select "per_w/m"
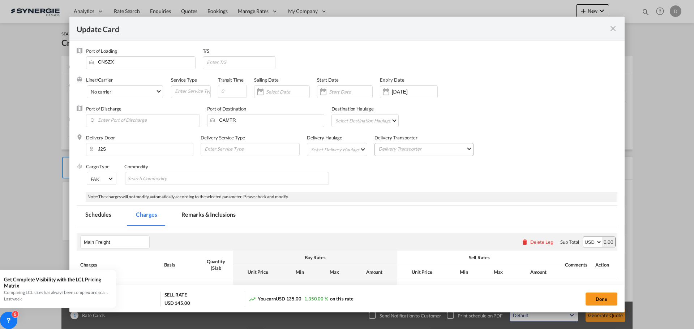
select select "per_bl"
select select "flat"
select select "per_bl"
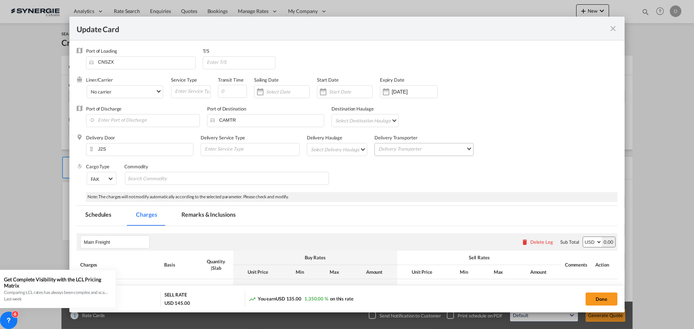
select select "per_bl"
select select "per_shipment"
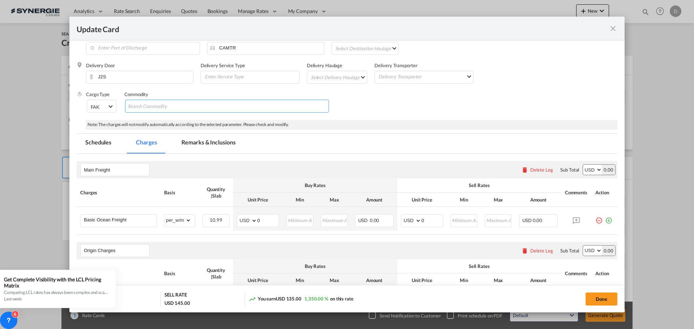
click at [201, 104] on md-chips-wrap "Chips container with autocompletion. Enter the text area, type text to search, …" at bounding box center [227, 106] width 204 height 13
type input "General Cargo"
click at [475, 105] on div "Cargo Type FAK FAK GCR GDSM General Cargo Hazardous Cargo Ambient Foodstuff Chi…" at bounding box center [351, 105] width 531 height 29
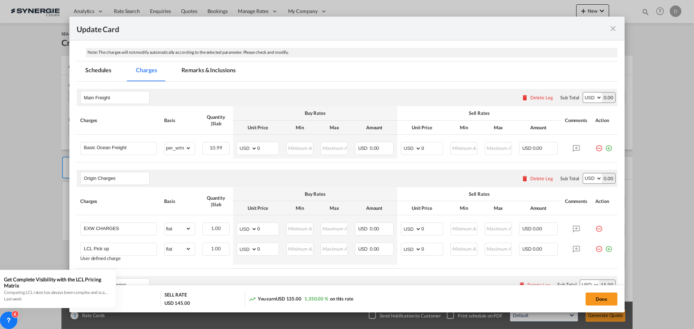
scroll to position [181, 0]
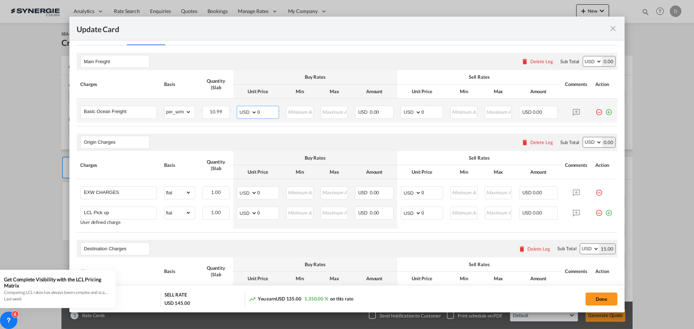
drag, startPoint x: 256, startPoint y: 113, endPoint x: 264, endPoint y: 113, distance: 8.3
click at [264, 113] on input "0" at bounding box center [267, 111] width 21 height 11
type input "66"
click at [299, 111] on input "Update CardPort of ..." at bounding box center [300, 111] width 26 height 11
type input "66"
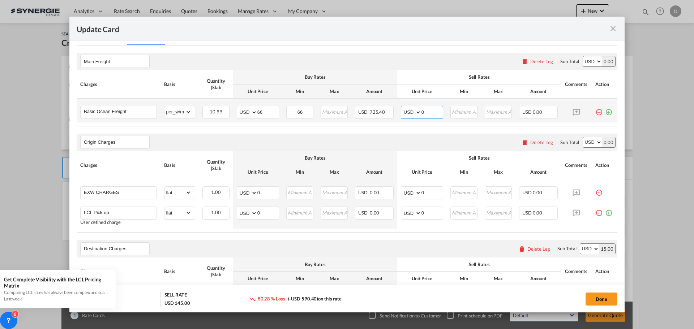
drag, startPoint x: 418, startPoint y: 112, endPoint x: 426, endPoint y: 115, distance: 8.5
click at [426, 115] on input "0" at bounding box center [431, 111] width 21 height 11
type input "81"
click at [376, 144] on div "Origin Charges Please enter leg name Leg Name Already Exists Delete Leg Sub Tot…" at bounding box center [347, 142] width 540 height 17
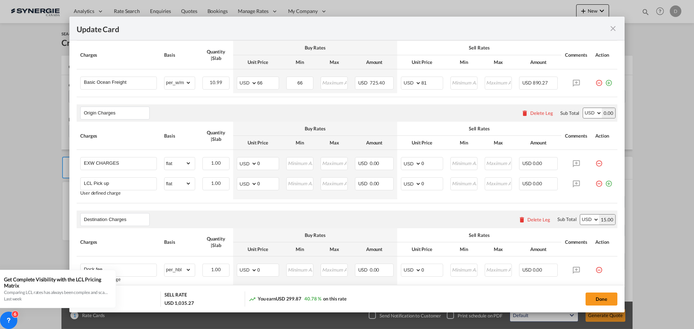
scroll to position [253, 0]
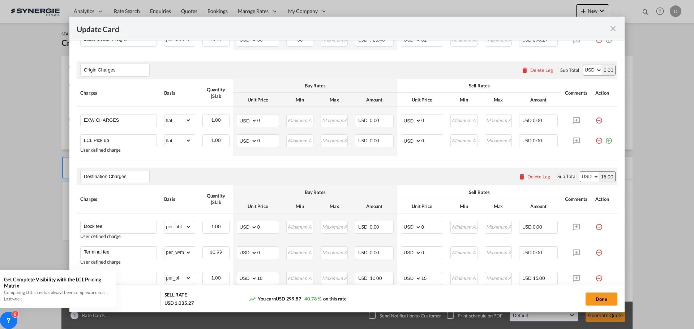
click at [540, 70] on div "Delete Leg" at bounding box center [541, 70] width 23 height 6
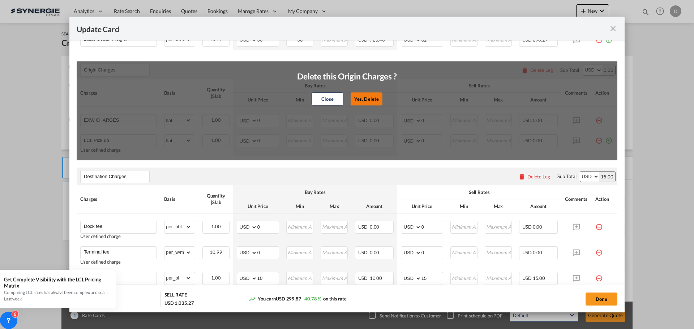
click at [368, 100] on button "Yes, Delete" at bounding box center [366, 98] width 32 height 13
type input "Destination Charges"
type input "Dock fee"
select select "per_hbl"
type input "Terminal fee"
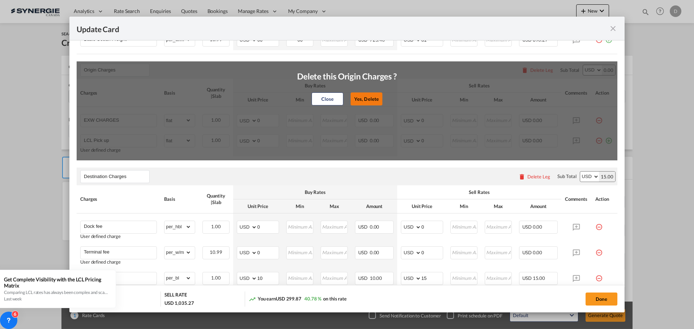
select select "per_w/m"
type input "Doc and Handling fee"
type input "E-manifest"
select select "per_bl"
type input "35"
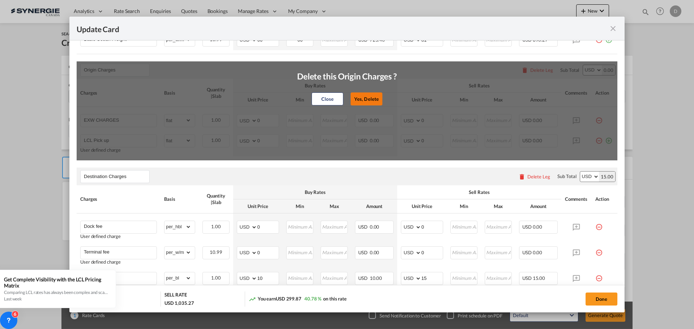
type input "Doc Fee"
select select "per_bl"
type input "30"
type input "Handling fee"
type input "0"
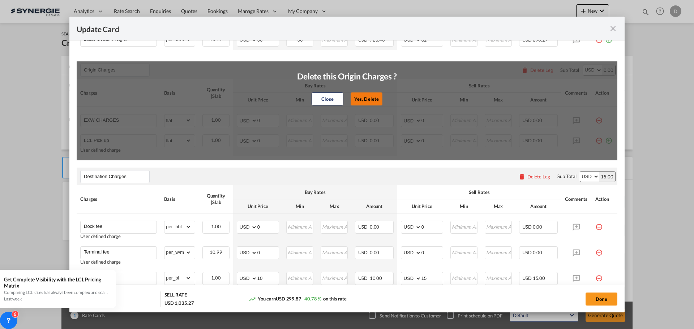
type input "65"
type input "ISF 5+2 - 85 USD if applicable"
select select "per_bl"
type input "Cargo Coverage"
type input "Cargo Coverage - Rate to be confirmed depending on commodity and value Min 50 U…"
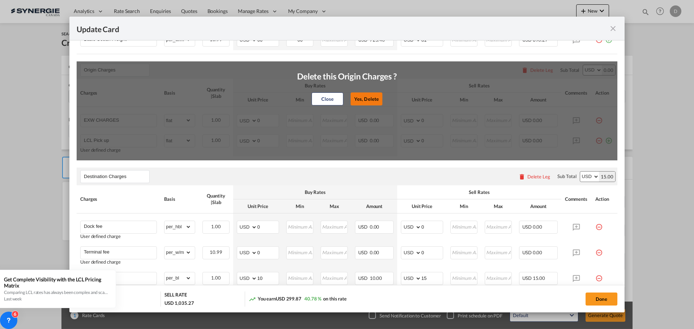
select select "per_shipment"
type input "0"
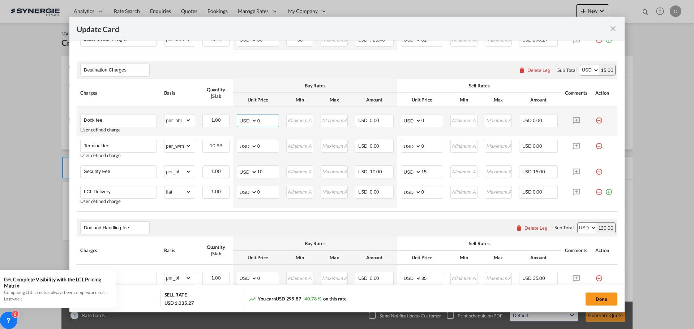
drag, startPoint x: 256, startPoint y: 121, endPoint x: 262, endPoint y: 121, distance: 5.8
click at [262, 121] on input "0" at bounding box center [267, 120] width 21 height 11
type input "65"
drag, startPoint x: 418, startPoint y: 120, endPoint x: 427, endPoint y: 121, distance: 8.8
click at [427, 121] on input "0" at bounding box center [431, 120] width 21 height 11
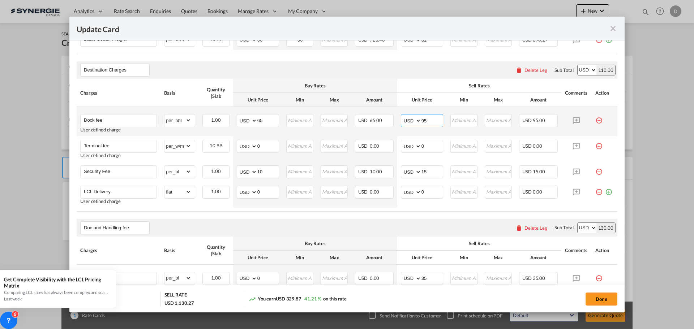
type input "9"
type input "85"
click at [595, 145] on md-icon "icon-minus-circle-outline red-400-fg pt-7" at bounding box center [598, 143] width 7 height 7
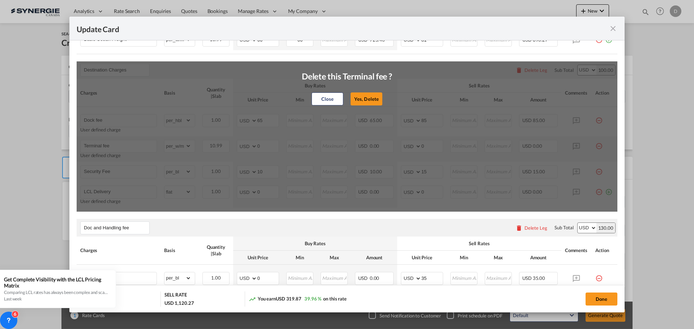
drag, startPoint x: 365, startPoint y: 98, endPoint x: 514, endPoint y: 142, distance: 155.6
click at [365, 98] on button "Yes, Delete" at bounding box center [366, 98] width 32 height 13
type input "Security Fee"
select select "per_bl"
type input "10"
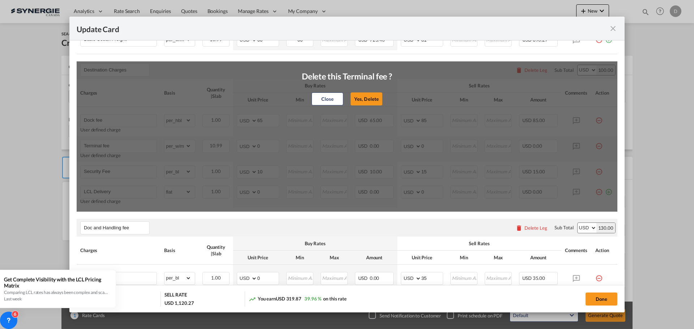
type input "15"
type input "LCL Delivery"
select select "flat"
type input "0"
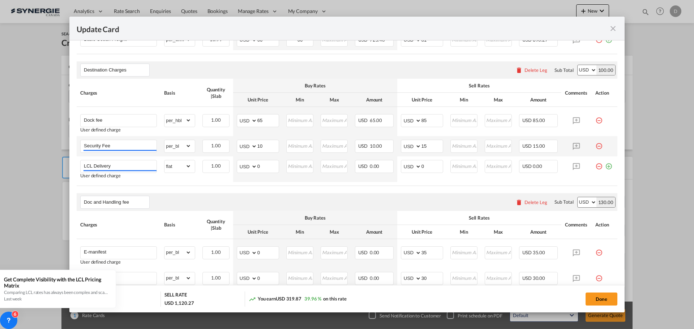
click at [595, 147] on md-icon "icon-minus-circle-outline red-400-fg pt-7" at bounding box center [598, 143] width 7 height 7
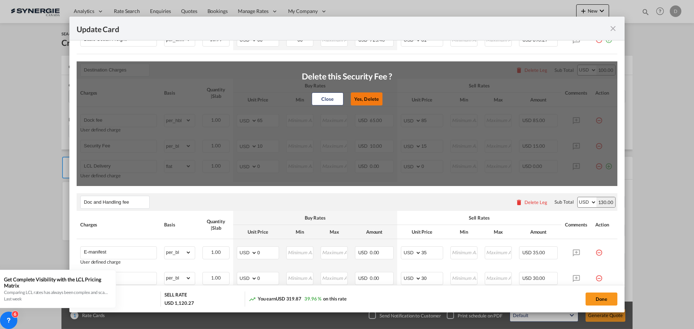
click at [365, 96] on button "Yes, Delete" at bounding box center [366, 98] width 32 height 13
type input "LCL Delivery"
select select "flat"
type input "0"
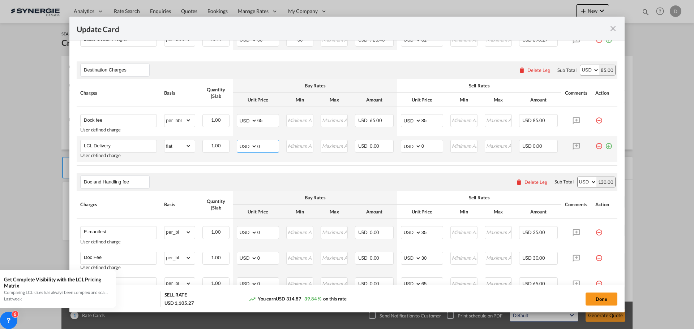
drag, startPoint x: 256, startPoint y: 146, endPoint x: 270, endPoint y: 146, distance: 14.1
click at [270, 146] on input "0" at bounding box center [267, 145] width 21 height 11
type input "328"
drag, startPoint x: 418, startPoint y: 146, endPoint x: 423, endPoint y: 146, distance: 4.4
click at [423, 146] on input "0" at bounding box center [431, 145] width 21 height 11
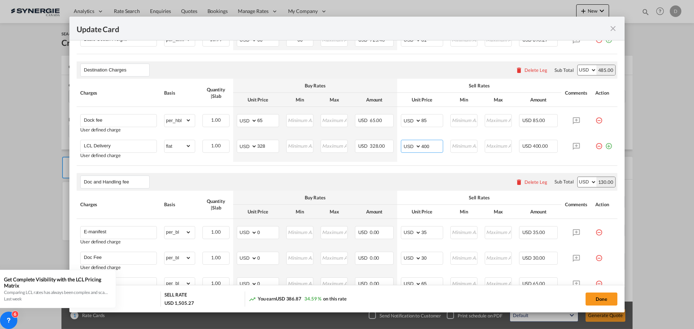
type input "400"
click at [394, 169] on air-lcl-rate-modification "Main Freight Please enter leg name Leg Name Already Exists Delete Leg Sub Total…" at bounding box center [347, 204] width 540 height 462
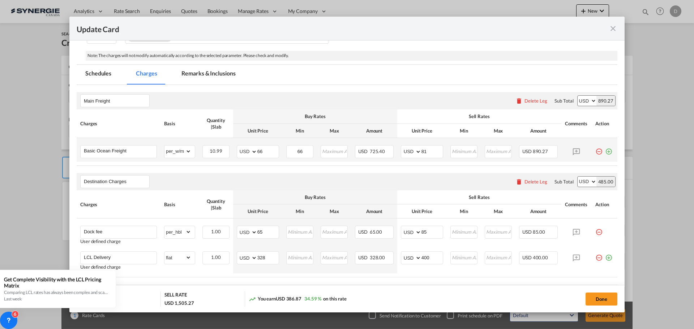
scroll to position [72, 0]
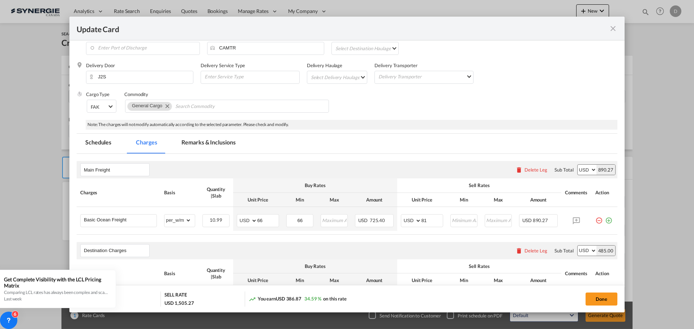
click at [220, 139] on md-tab-item "Remarks & Inclusions" at bounding box center [208, 144] width 71 height 20
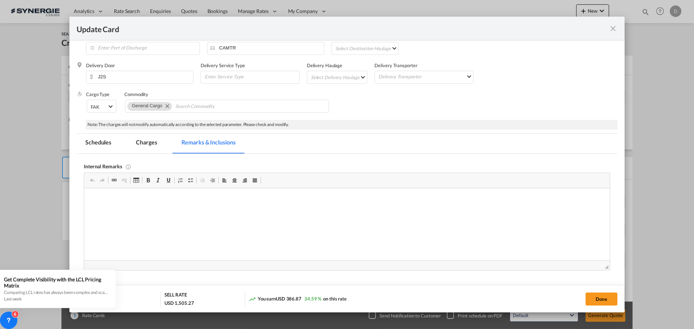
scroll to position [0, 0]
click at [139, 208] on p "Delivery / Bourret /" at bounding box center [346, 212] width 511 height 8
click at [191, 209] on p "Delivery / Bourret / Quick quote - 8328889 /" at bounding box center [346, 212] width 511 height 8
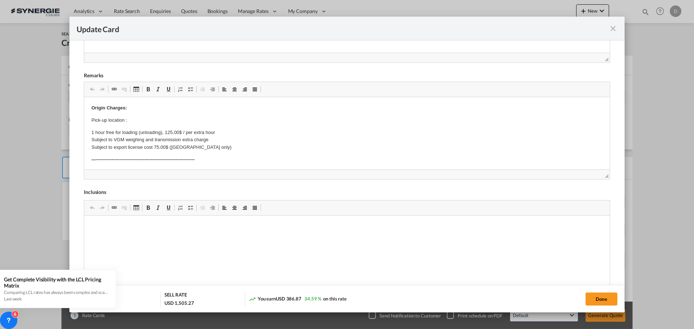
scroll to position [289, 0]
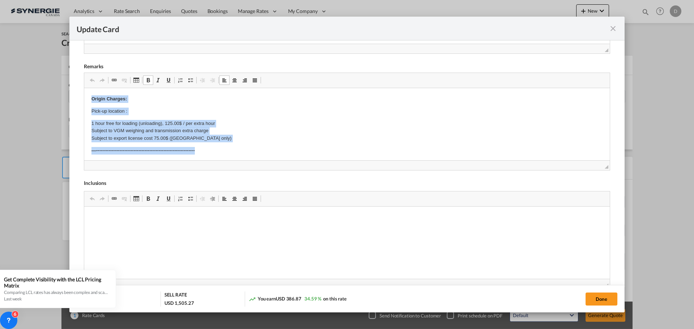
drag, startPoint x: 87, startPoint y: 97, endPoint x: 201, endPoint y: 147, distance: 123.8
click at [201, 147] on html "Origin Charges: Pick-up location : 1 hour free for loading (unloading), 125.00$…" at bounding box center [346, 323] width 525 height 470
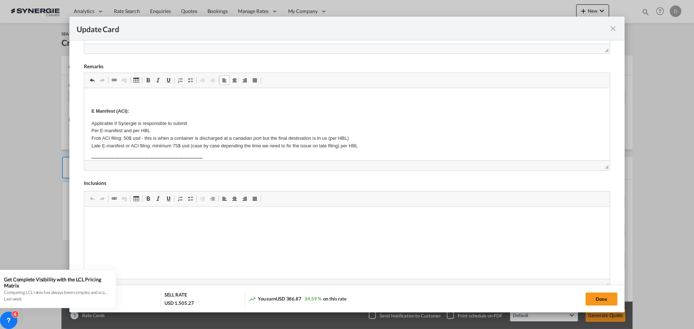
click at [91, 111] on strong "E Manifest (ACI):" at bounding box center [110, 110] width 38 height 5
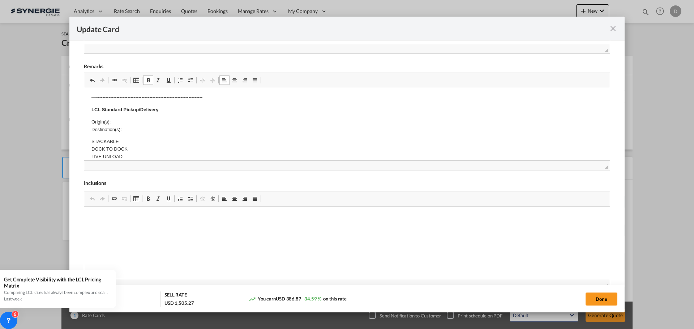
scroll to position [145, 0]
click at [130, 118] on p "Origin(s): Destination(s):" at bounding box center [346, 125] width 511 height 15
click at [131, 129] on p "Origin(s): Montreal CFS Destination(s):" at bounding box center [346, 125] width 511 height 15
click at [156, 139] on p "STACKABLE DOCK TO DOCK LIVE UNLOAD" at bounding box center [346, 149] width 511 height 22
click at [160, 127] on p "Origin(s): Montreal CFS Destination(s): [GEOGRAPHIC_DATA]" at bounding box center [346, 125] width 511 height 15
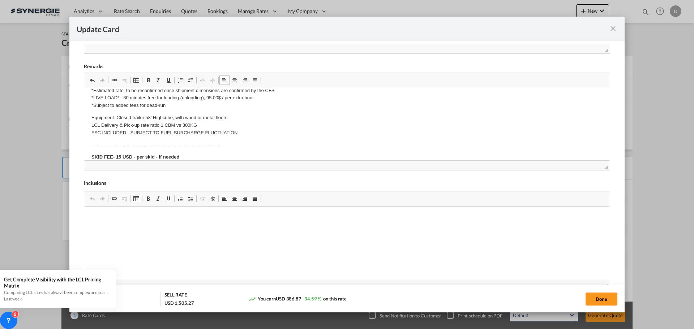
scroll to position [217, 0]
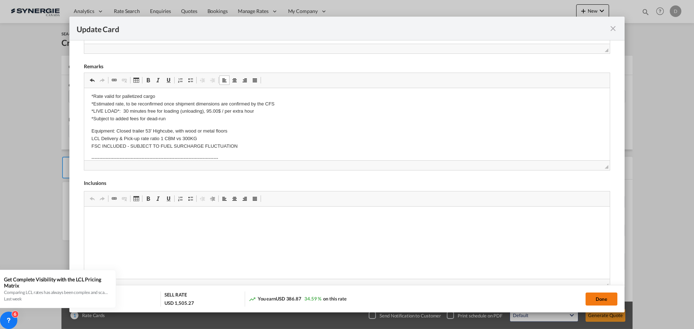
click at [602, 303] on button "Done" at bounding box center [601, 299] width 32 height 13
type input "[DATE]"
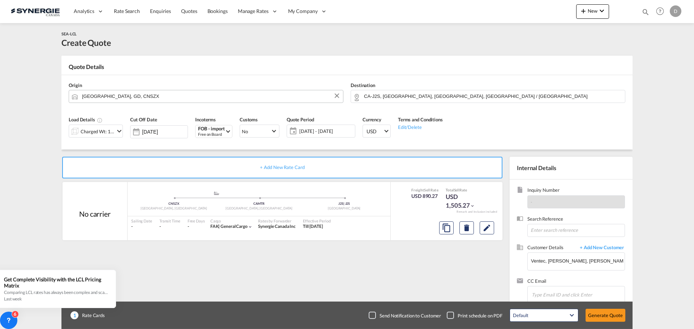
scroll to position [82, 0]
click at [607, 318] on button "Generate Quote" at bounding box center [605, 315] width 40 height 13
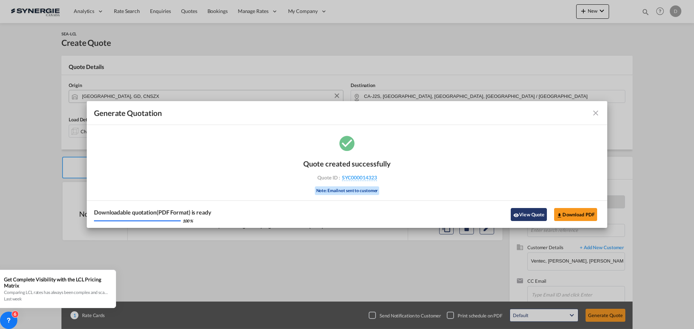
click at [525, 216] on button "View Quote" at bounding box center [528, 214] width 36 height 13
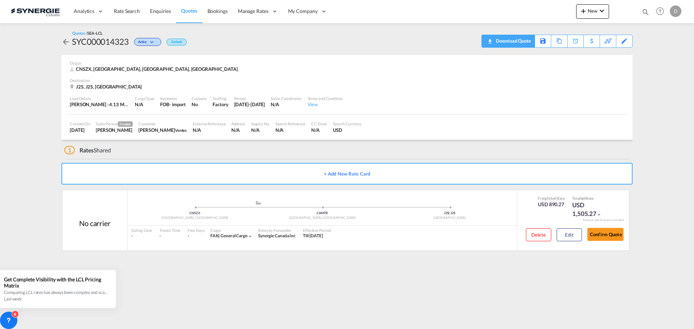
click at [526, 45] on div "Download Quote" at bounding box center [512, 41] width 37 height 12
